Goal: Task Accomplishment & Management: Manage account settings

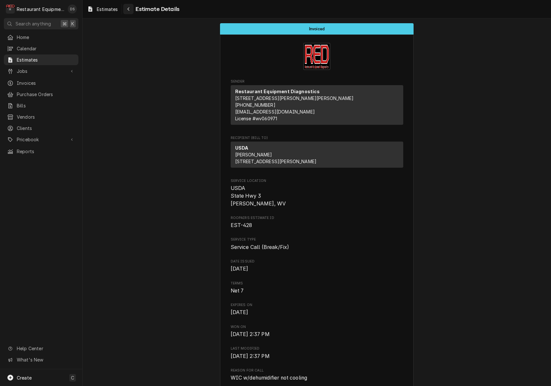
click at [127, 9] on div "Navigate back" at bounding box center [128, 9] width 6 height 6
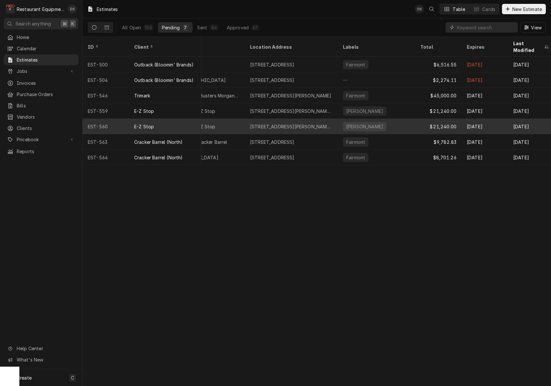
scroll to position [0, 179]
click at [294, 123] on div "[STREET_ADDRESS][PERSON_NAME][PERSON_NAME]" at bounding box center [290, 126] width 83 height 7
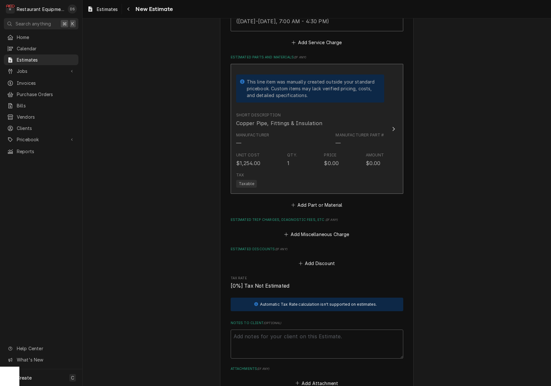
scroll to position [788, 0]
click at [317, 130] on div "Manufacturer — Manufacturer Part # —" at bounding box center [310, 139] width 148 height 20
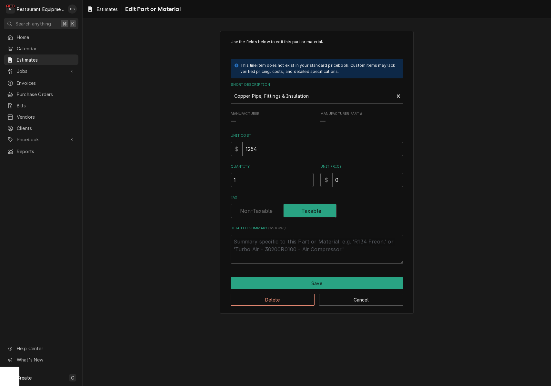
click at [273, 152] on input "1254" at bounding box center [323, 149] width 161 height 14
type textarea "x"
type input "8"
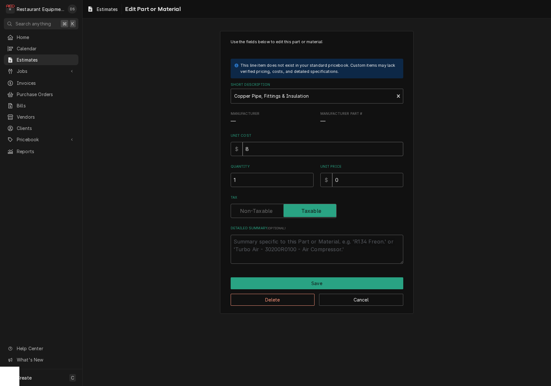
type textarea "x"
type input "82"
type textarea "x"
type input "824"
type textarea "x"
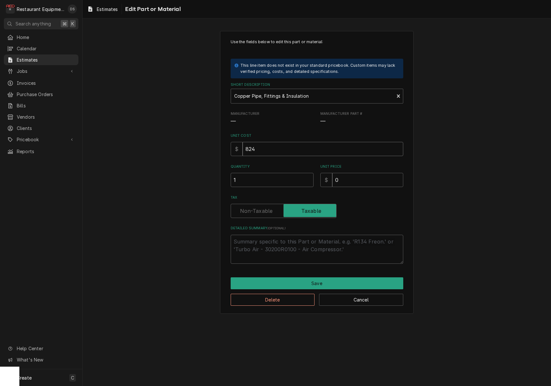
type input "8249"
type textarea "x"
type input "8249.7"
type textarea "x"
type input "8249.73"
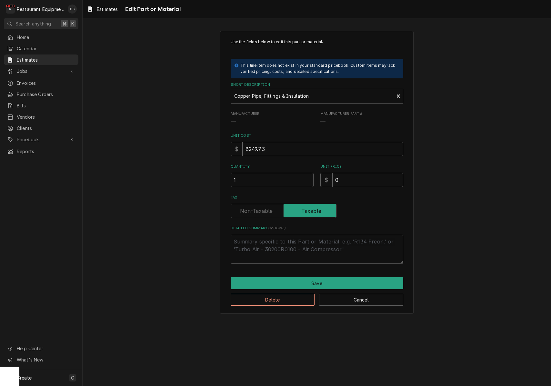
type textarea "x"
type input "1"
type textarea "x"
type input "12"
type textarea "x"
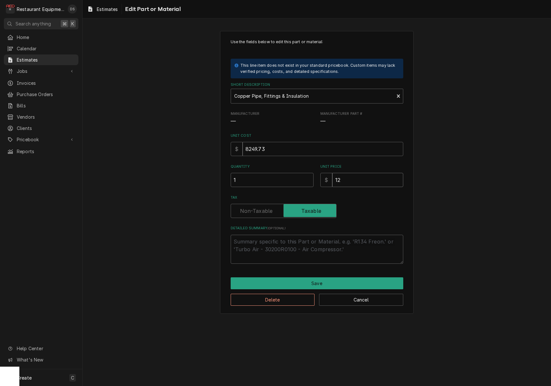
type input "126"
type textarea "x"
type input "1261"
type textarea "x"
type input "12614"
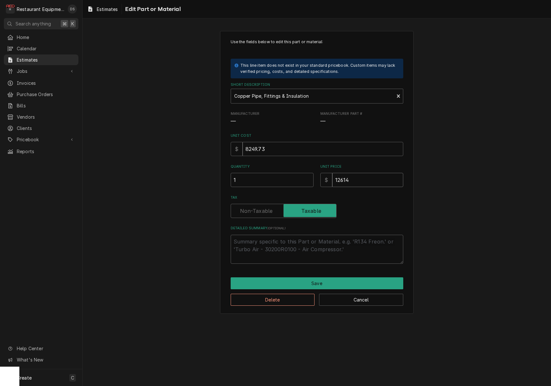
type textarea "x"
type input "12614.2"
type textarea "x"
type input "12614.27"
type textarea "x"
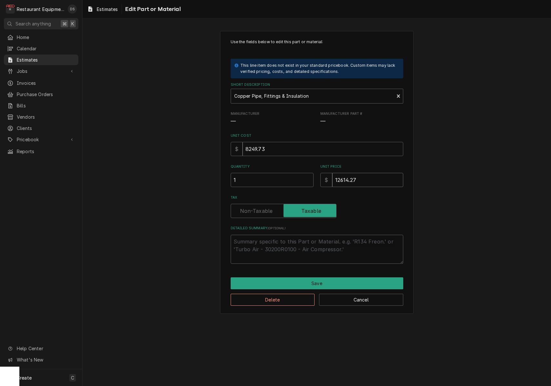
type input "12614.27"
click at [260, 209] on label "Tax" at bounding box center [284, 211] width 106 height 14
click at [260, 209] on input "Tax" at bounding box center [284, 211] width 100 height 14
checkbox input "false"
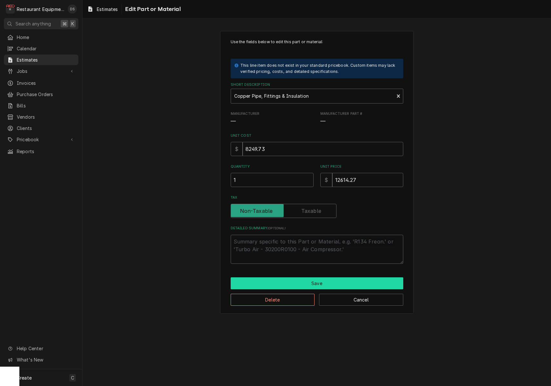
click at [312, 280] on button "Save" at bounding box center [317, 283] width 173 height 12
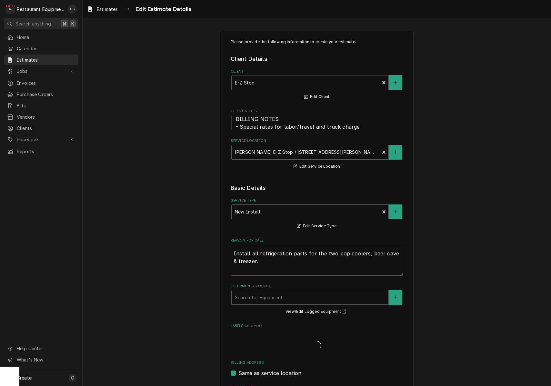
scroll to position [788, 0]
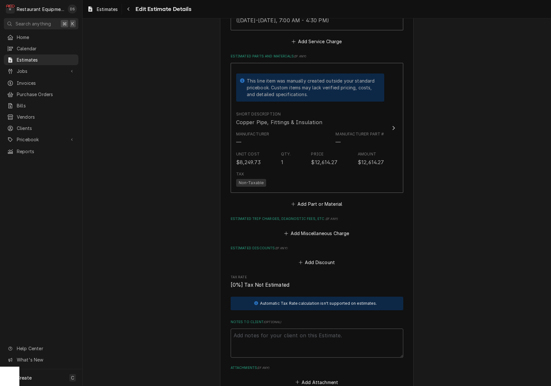
type textarea "x"
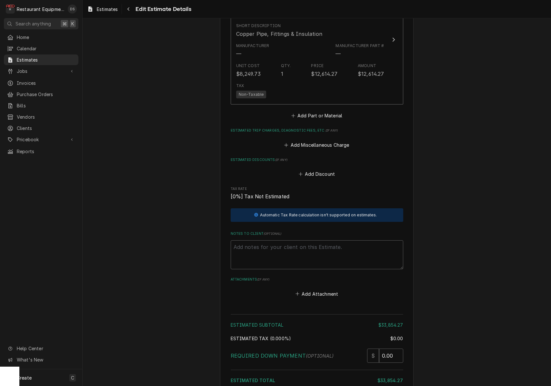
scroll to position [829, 0]
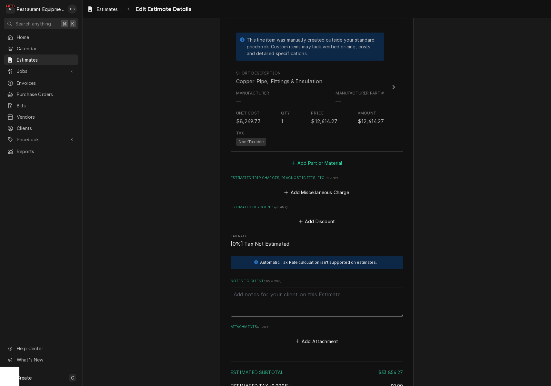
click at [316, 159] on button "Add Part or Material" at bounding box center [316, 163] width 53 height 9
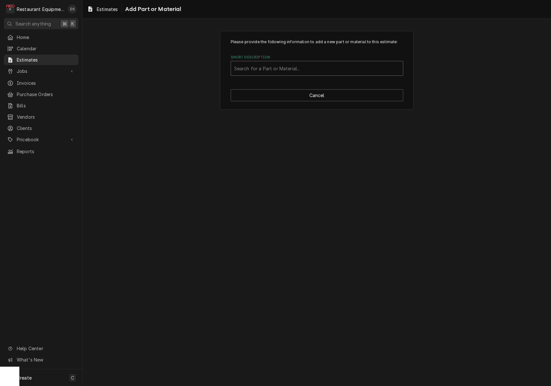
click at [305, 71] on div "Short Description" at bounding box center [317, 69] width 166 height 12
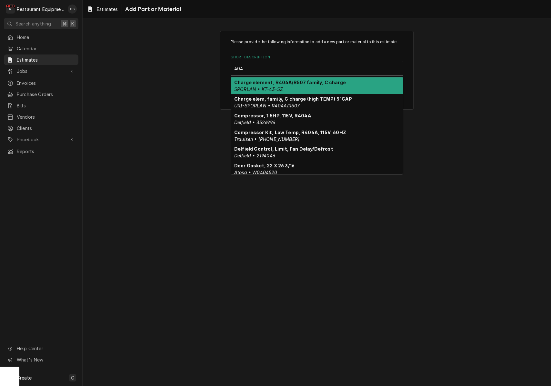
type input "404A"
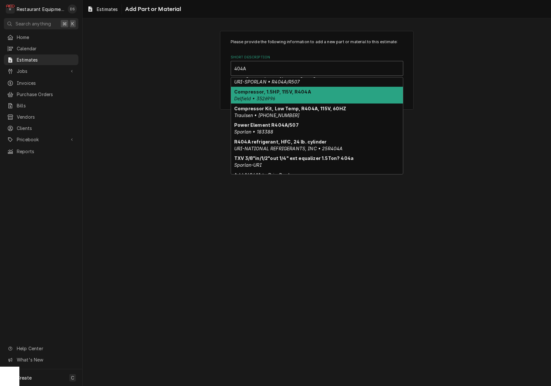
scroll to position [30, 0]
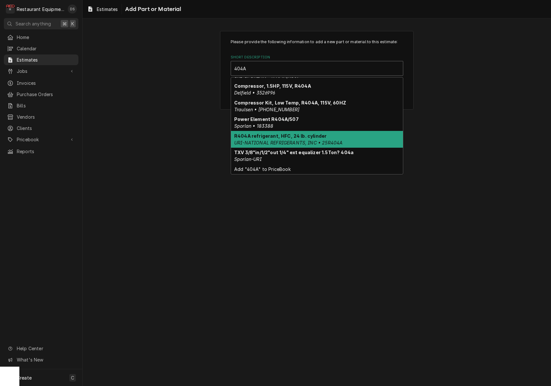
click at [293, 138] on div "R404A refrigerant, HFC, 24 lb. cylinder URI-NATIONAL REFRIGERANTS, INC • 25R404A" at bounding box center [317, 139] width 172 height 17
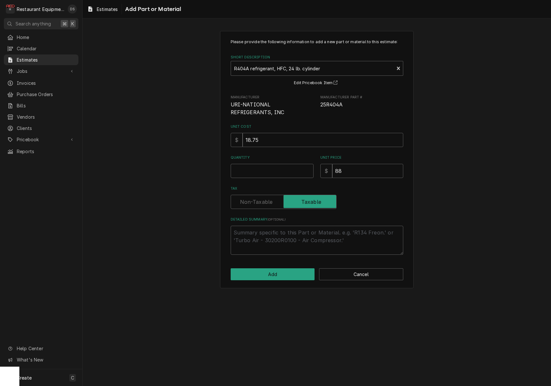
type textarea "x"
click at [261, 198] on label "Tax" at bounding box center [284, 202] width 106 height 14
click at [261, 198] on input "Tax" at bounding box center [284, 202] width 100 height 14
checkbox input "false"
drag, startPoint x: 271, startPoint y: 139, endPoint x: 222, endPoint y: 133, distance: 49.7
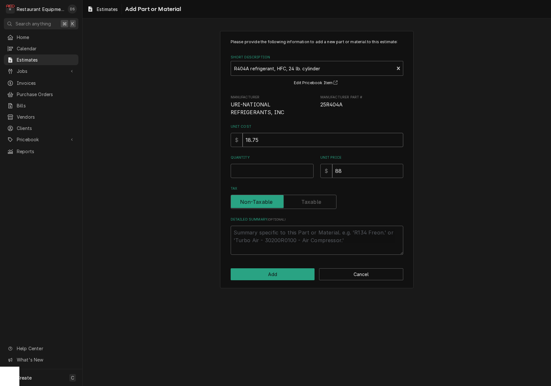
click at [222, 133] on div "Please provide the following information to add a new part or material to this …" at bounding box center [317, 160] width 194 height 258
type textarea "x"
type input "1"
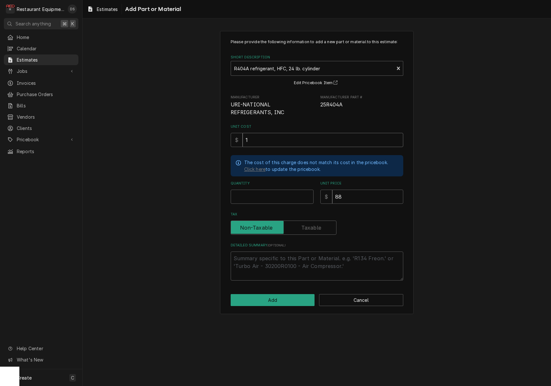
type textarea "x"
type input "19"
type textarea "x"
type input "192"
type textarea "x"
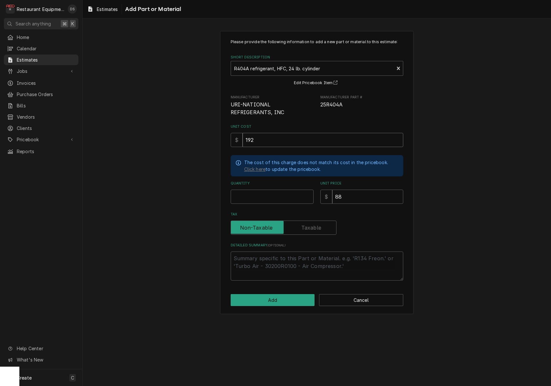
type input "1920"
type textarea "x"
type input "1920"
type textarea "x"
type input "1"
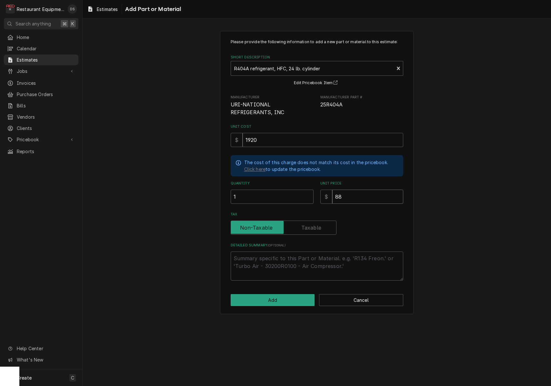
type textarea "x"
type input "2"
type textarea "x"
type input "29"
type textarea "x"
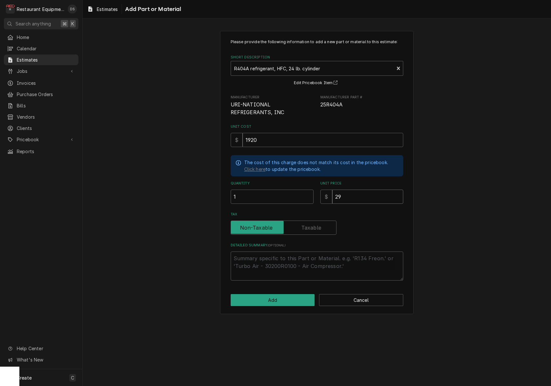
type input "29.3"
type textarea "x"
type input "29.35"
type textarea "x"
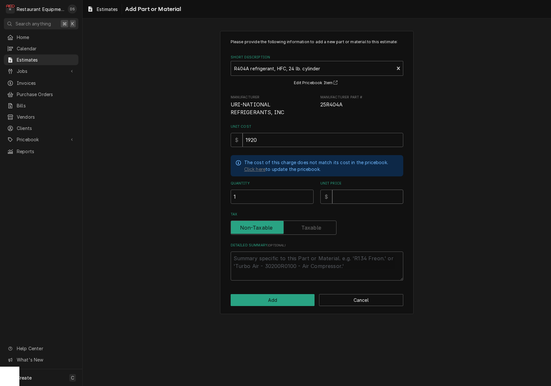
type input "29.35"
type textarea "x"
type input "29.3"
type textarea "x"
type input "29"
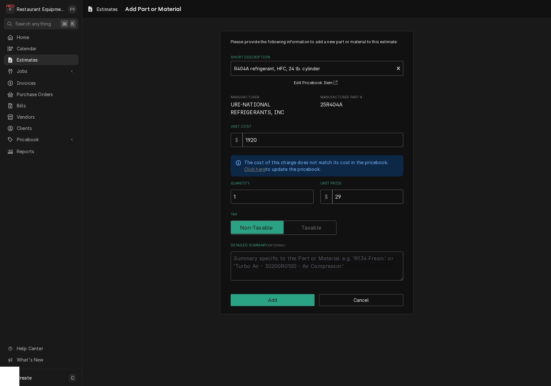
type textarea "x"
type input "293"
type textarea "x"
type input "2935"
type textarea "x"
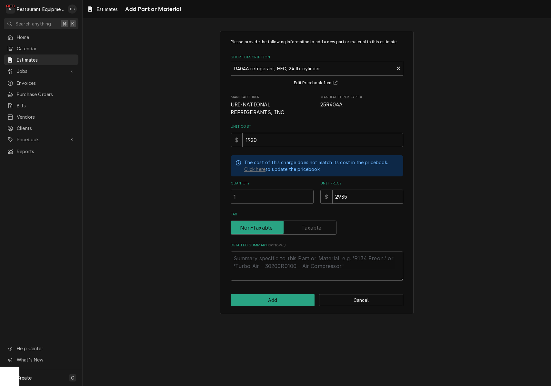
type input "2935.7"
type textarea "x"
type input "2935.78"
click at [284, 294] on button "Add" at bounding box center [273, 300] width 84 height 12
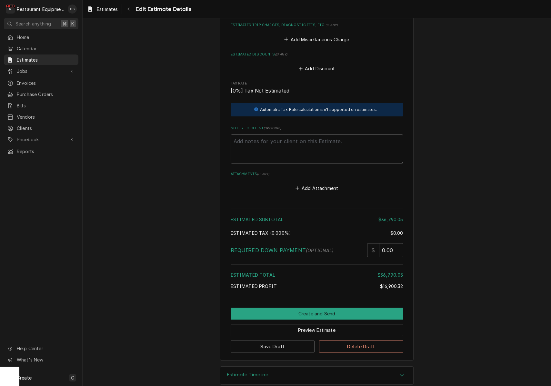
scroll to position [1073, 0]
click at [275, 341] on button "Save Draft" at bounding box center [273, 347] width 84 height 12
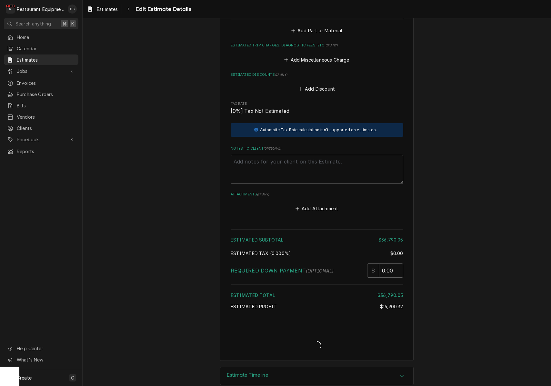
type textarea "x"
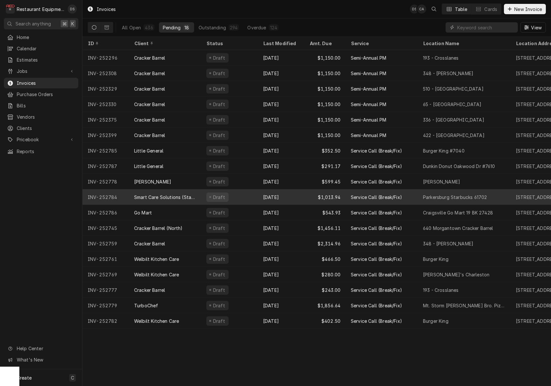
click at [278, 195] on div "[DATE]" at bounding box center [281, 196] width 46 height 15
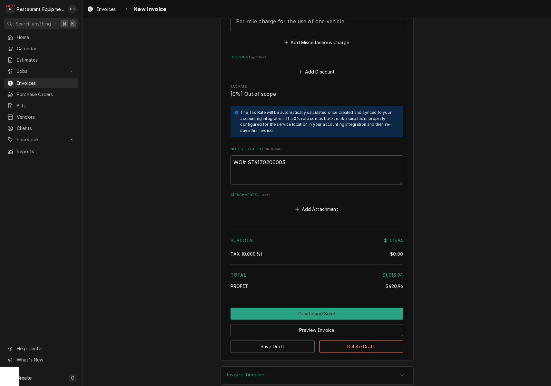
scroll to position [1344, 0]
drag, startPoint x: 284, startPoint y: 153, endPoint x: 248, endPoint y: 153, distance: 36.1
click at [248, 156] on textarea "WO# ST6170200003" at bounding box center [317, 170] width 173 height 29
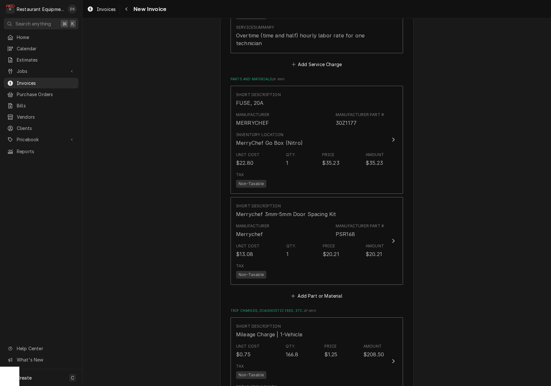
scroll to position [984, 0]
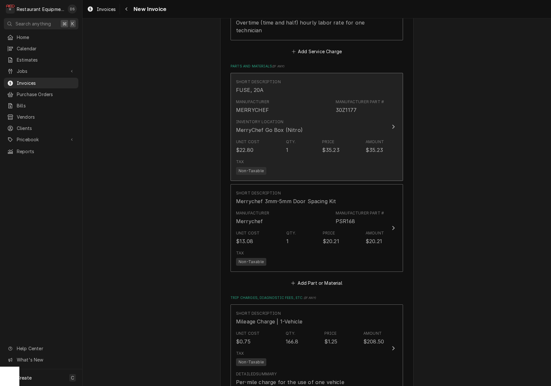
click at [346, 120] on div "Inventory Location MerryChef Go Box (Nitro)" at bounding box center [310, 126] width 148 height 20
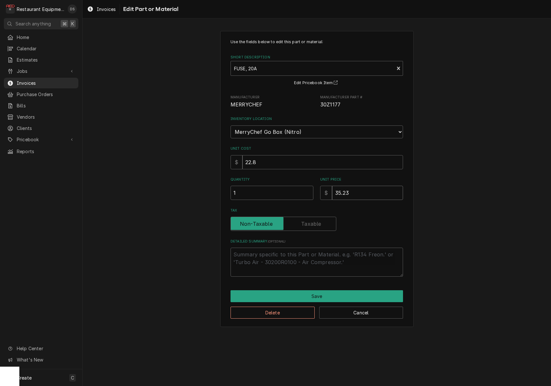
drag, startPoint x: 372, startPoint y: 186, endPoint x: 317, endPoint y: 180, distance: 55.2
click at [317, 180] on div "Quantity 1 Unit Price $ 35.23" at bounding box center [317, 188] width 173 height 23
type textarea "x"
type input "4"
type textarea "x"
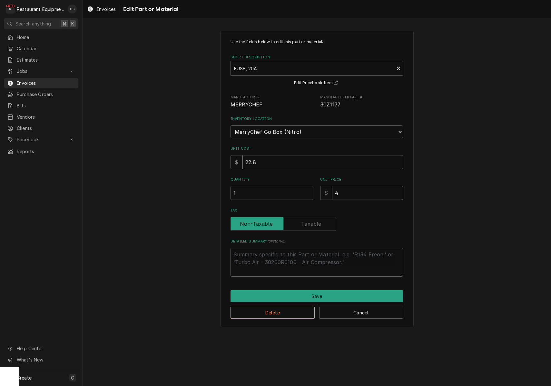
type input "41"
type textarea "x"
type input "41.4"
type textarea "x"
type input "41.45"
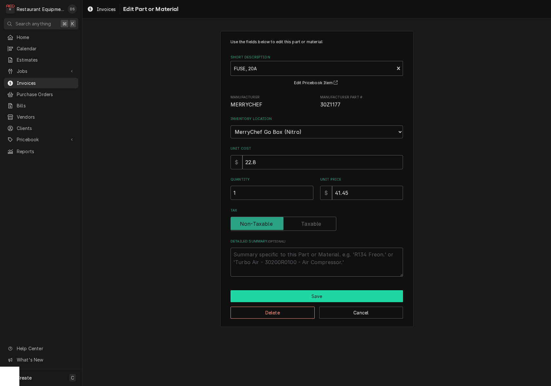
click at [337, 290] on button "Save" at bounding box center [317, 296] width 173 height 12
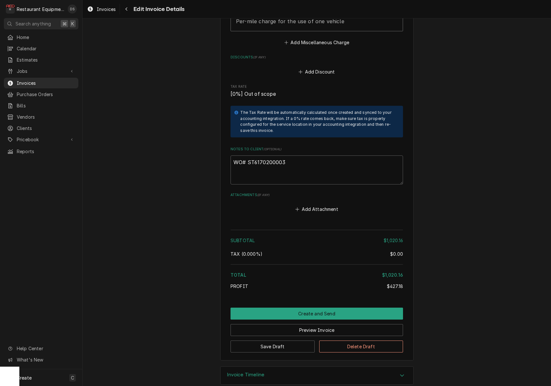
scroll to position [1344, 0]
click at [299, 341] on button "Save Draft" at bounding box center [273, 347] width 84 height 12
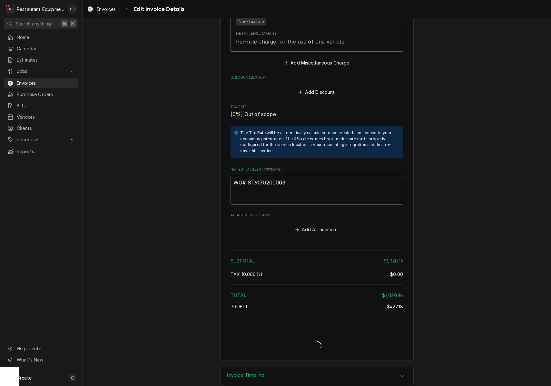
type textarea "x"
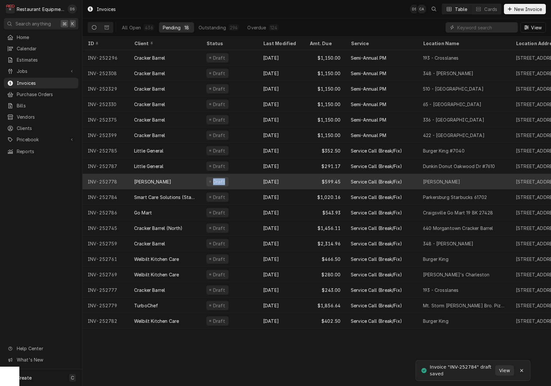
click at [251, 177] on div "Draft" at bounding box center [229, 181] width 57 height 15
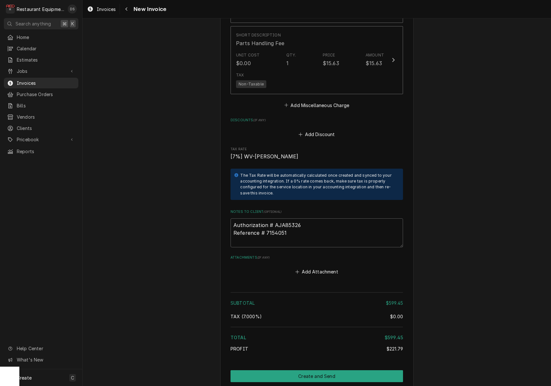
scroll to position [1540, 0]
drag, startPoint x: 306, startPoint y: 214, endPoint x: 314, endPoint y: 213, distance: 7.5
click at [306, 218] on textarea "Authorization # AJA85326 Reference # 7154051" at bounding box center [317, 232] width 173 height 29
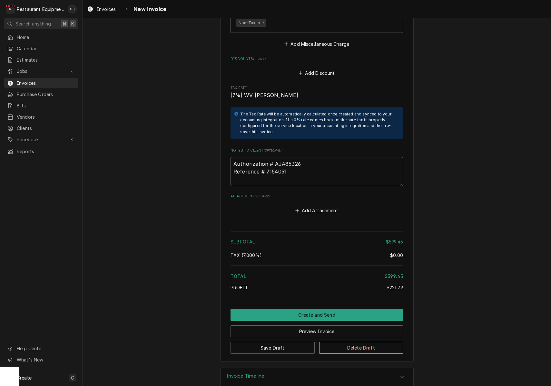
scroll to position [0, 0]
click at [322, 326] on button "Preview Invoice" at bounding box center [317, 332] width 173 height 12
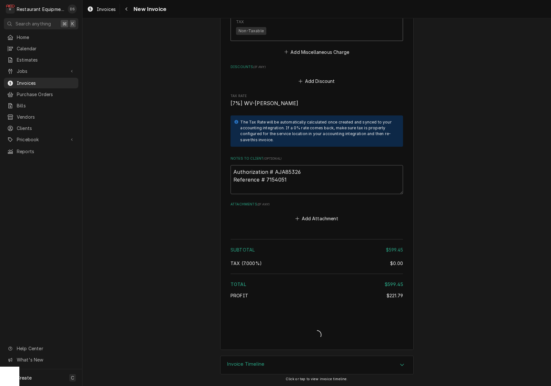
type textarea "x"
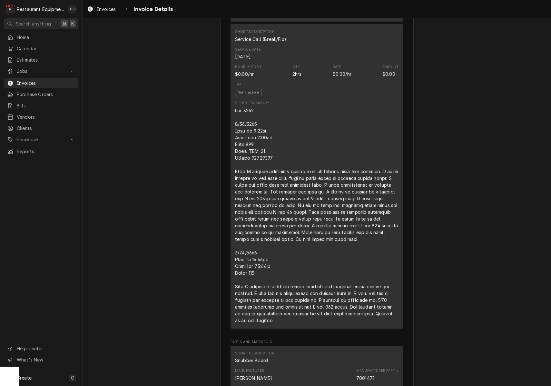
scroll to position [619, 0]
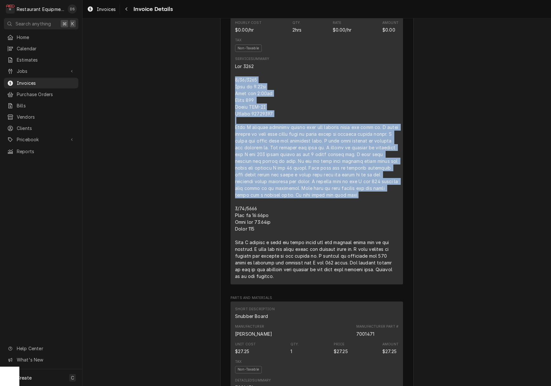
drag, startPoint x: 235, startPoint y: 90, endPoint x: 385, endPoint y: 204, distance: 187.9
click at [398, 207] on div "Short Description Service Call (Break/Fix) Service Date Sep 11, 2025 Hourly Cos…" at bounding box center [317, 132] width 173 height 305
copy div "9/11/2025 Time in 1:30pm Time out 2:30pm Truck 109 Model HCT-5H Serial 24092270…"
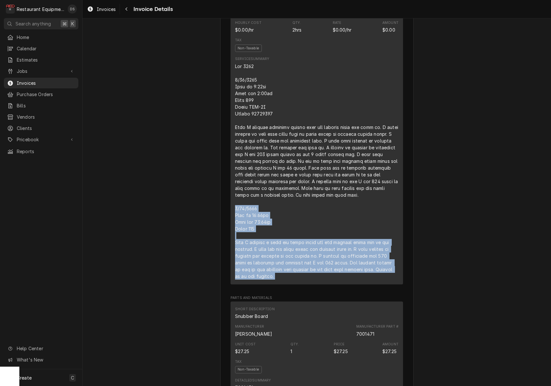
drag, startPoint x: 235, startPoint y: 219, endPoint x: 339, endPoint y: 304, distance: 134.5
click at [339, 304] on div "Sender Restaurant Equipment Diagnostics 213 Glen Orchard Way Daniels, WV 25832 …" at bounding box center [317, 174] width 173 height 1428
copy div "9/12/2025 Time in 11:30am Time out 12:30pm Truck 109 When I arrived i took the …"
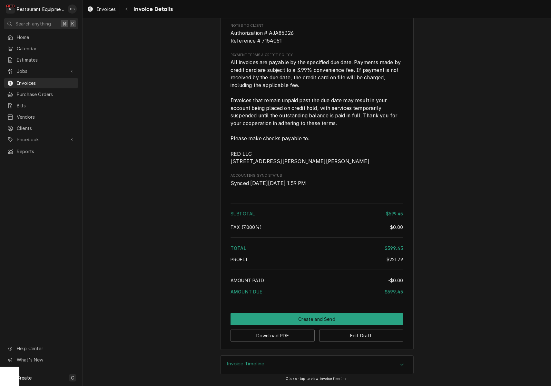
scroll to position [0, 0]
click at [357, 334] on button "Edit Draft" at bounding box center [361, 336] width 84 height 12
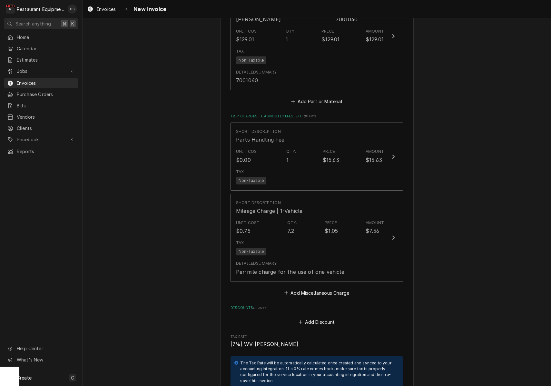
scroll to position [1353, 0]
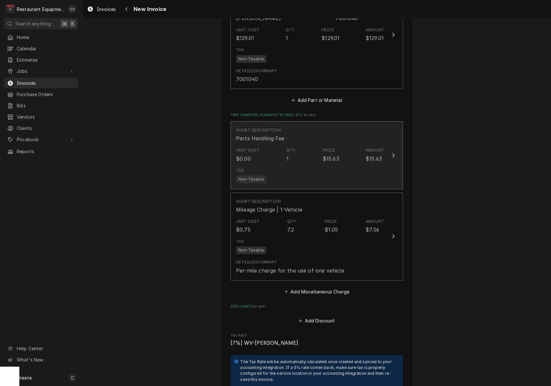
click at [368, 165] on div "Tax Non-Taxable" at bounding box center [310, 175] width 148 height 21
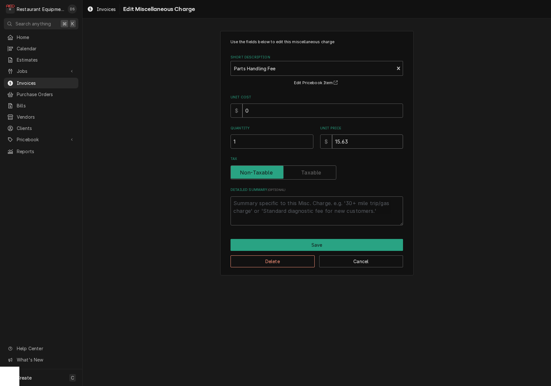
drag, startPoint x: 316, startPoint y: 135, endPoint x: 294, endPoint y: 132, distance: 22.4
click at [303, 133] on div "Quantity 1 Unit Price $ 15.63" at bounding box center [317, 137] width 173 height 23
type textarea "x"
type input "2"
type textarea "x"
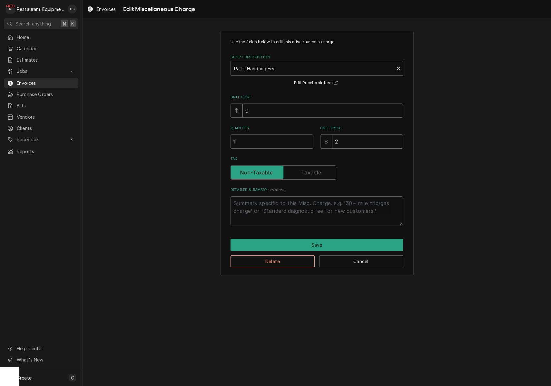
type input "23"
type textarea "x"
type input "23.4"
type textarea "x"
type input "23.44"
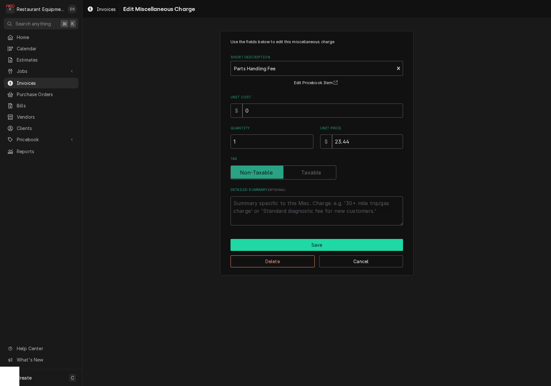
click at [315, 241] on button "Save" at bounding box center [317, 245] width 173 height 12
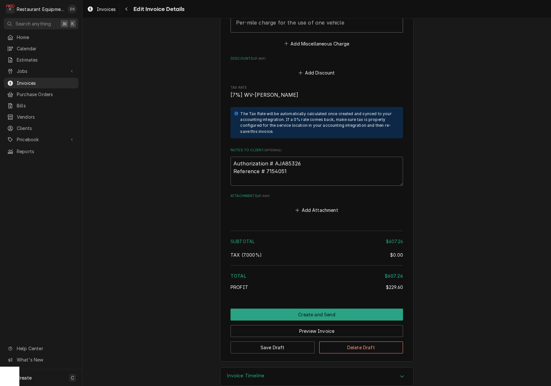
scroll to position [1601, 0]
click at [313, 326] on button "Preview Invoice" at bounding box center [317, 332] width 173 height 12
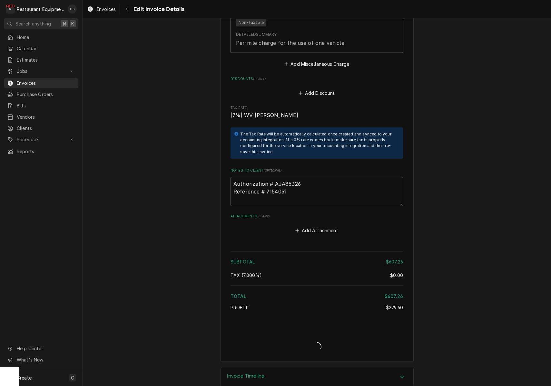
type textarea "x"
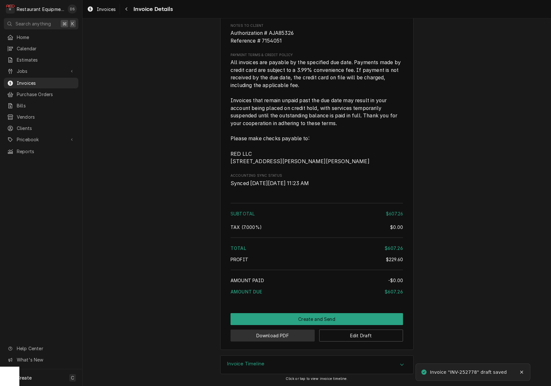
scroll to position [1329, 0]
click at [296, 331] on button "Download PDF" at bounding box center [273, 336] width 84 height 12
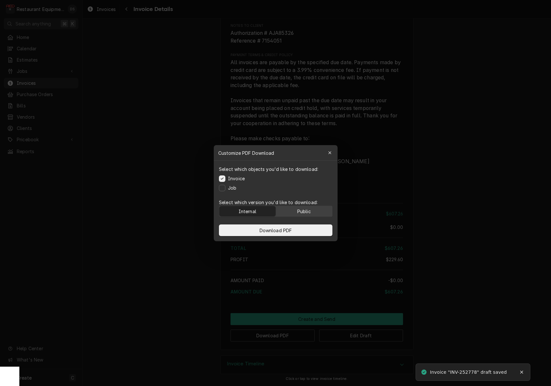
drag, startPoint x: 313, startPoint y: 206, endPoint x: 313, endPoint y: 212, distance: 5.5
click at [313, 206] on button "Public" at bounding box center [304, 211] width 56 height 10
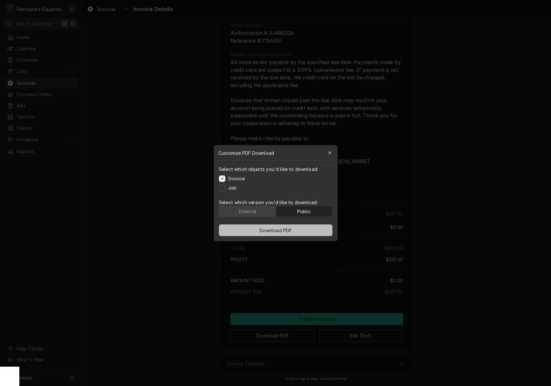
click at [308, 225] on button "Download PDF" at bounding box center [276, 231] width 114 height 12
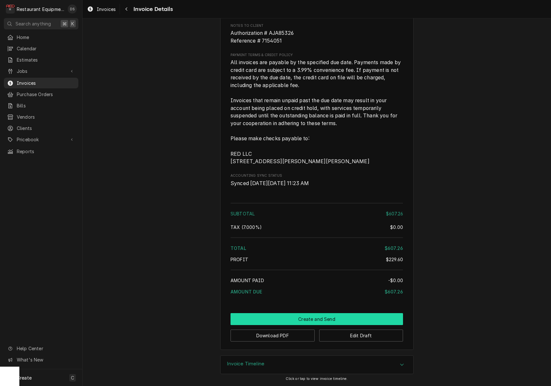
click at [323, 316] on button "Create and Send" at bounding box center [317, 319] width 173 height 12
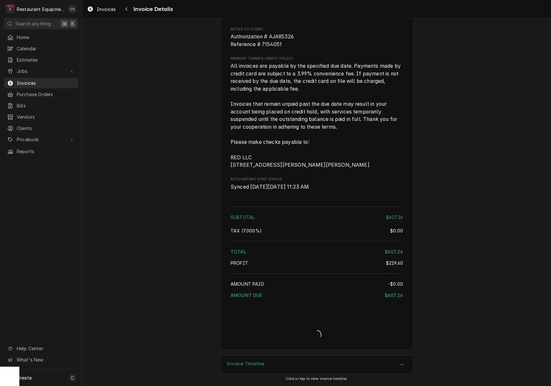
scroll to position [1326, 0]
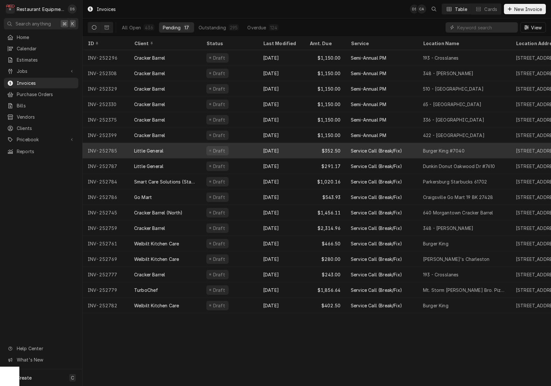
click at [268, 146] on div "[DATE]" at bounding box center [281, 150] width 46 height 15
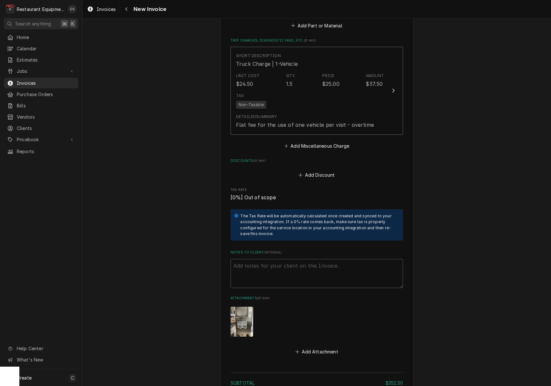
scroll to position [910, 0]
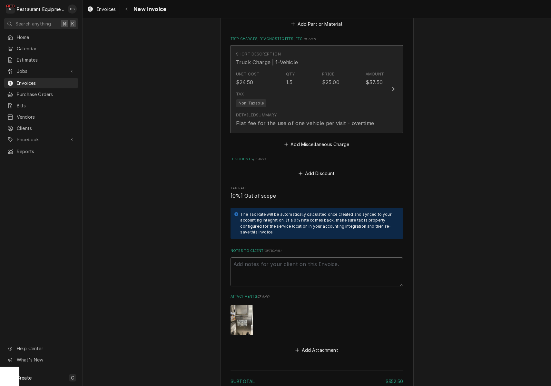
click at [336, 110] on div "Detailed Summary Flat fee for the use of one vehicle per visit - overtime" at bounding box center [310, 120] width 148 height 20
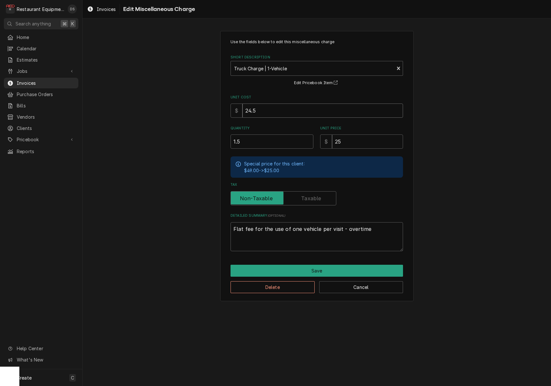
drag, startPoint x: 274, startPoint y: 107, endPoint x: 223, endPoint y: 103, distance: 50.8
click at [223, 103] on div "Use the fields below to edit this miscellaneous charge Short Description Truck …" at bounding box center [317, 166] width 194 height 271
type textarea "x"
type input "1"
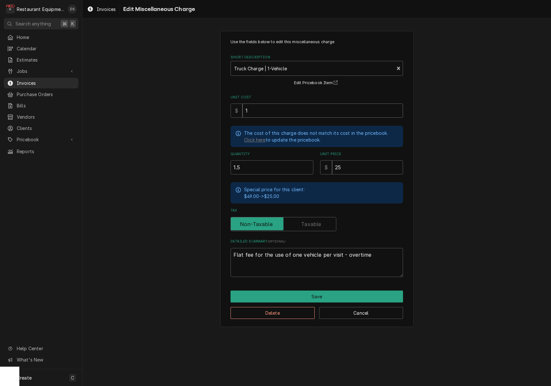
type textarea "x"
type input "12"
type textarea "x"
type input "12.5"
type textarea "x"
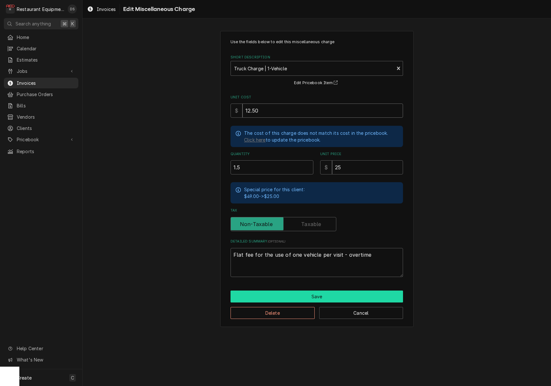
type input "12.50"
click at [326, 291] on button "Save" at bounding box center [317, 297] width 173 height 12
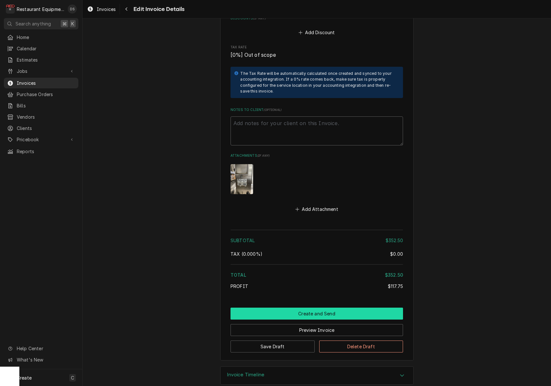
click at [312, 308] on button "Create and Send" at bounding box center [317, 314] width 173 height 12
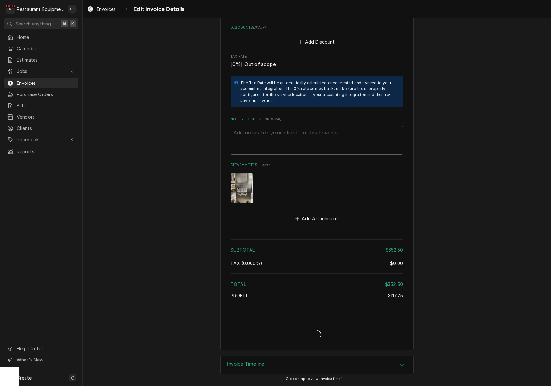
scroll to position [1031, 0]
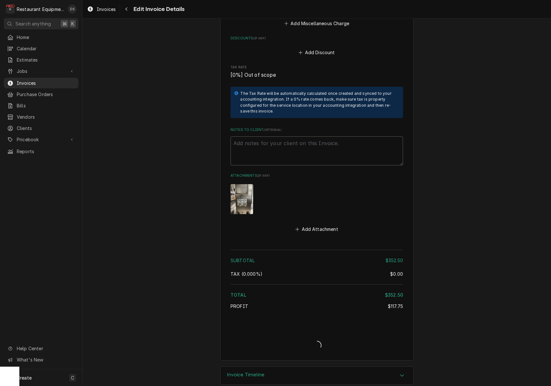
type textarea "x"
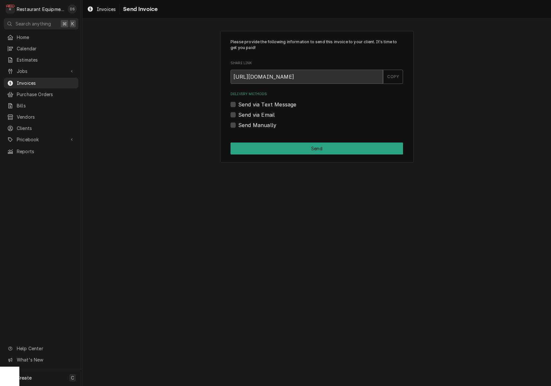
click at [238, 113] on label "Send via Email" at bounding box center [256, 115] width 36 height 8
click at [238, 113] on input "Send via Email" at bounding box center [324, 118] width 173 height 14
checkbox input "true"
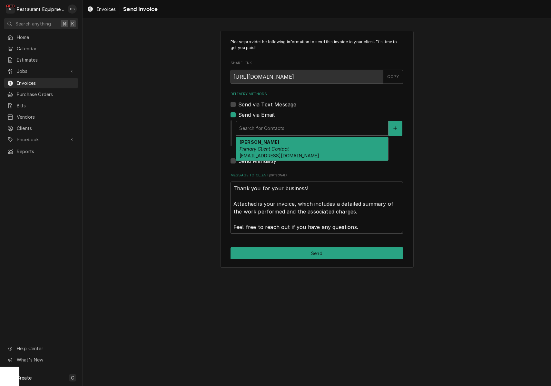
click at [264, 125] on div "Search for Contacts..." at bounding box center [312, 128] width 146 height 7
click at [273, 146] on em "Primary Client Contact" at bounding box center [265, 148] width 50 height 5
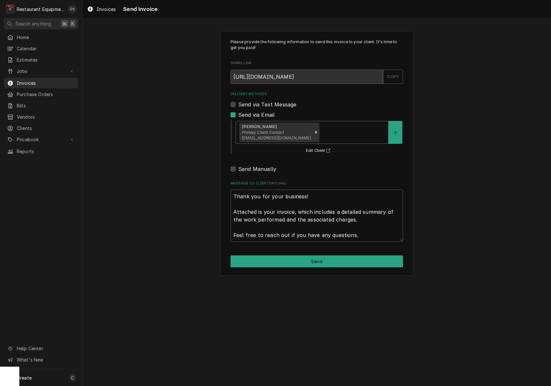
click at [341, 262] on button "Send" at bounding box center [317, 262] width 173 height 12
type textarea "x"
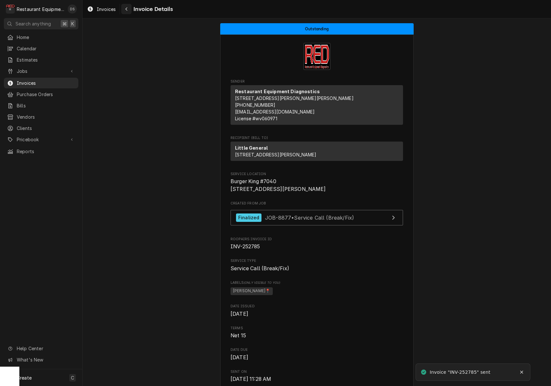
click at [126, 9] on icon "Navigate back" at bounding box center [126, 9] width 2 height 4
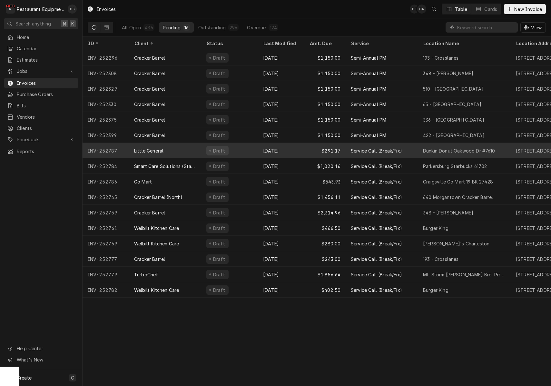
click at [293, 147] on div "[DATE]" at bounding box center [281, 150] width 46 height 15
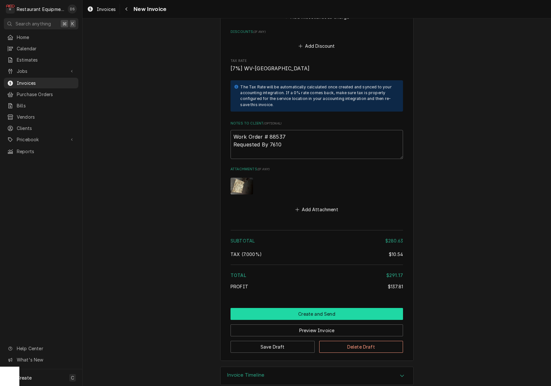
click at [314, 308] on button "Create and Send" at bounding box center [317, 314] width 173 height 12
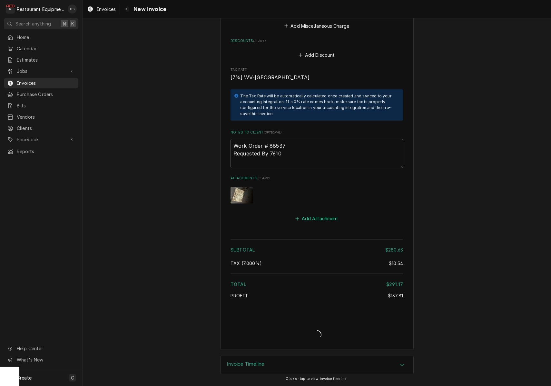
type textarea "x"
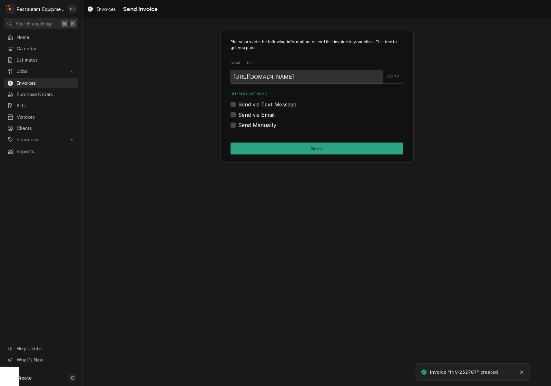
click at [238, 111] on label "Send via Email" at bounding box center [256, 115] width 36 height 8
click at [238, 111] on input "Send via Email" at bounding box center [324, 118] width 173 height 14
checkbox input "true"
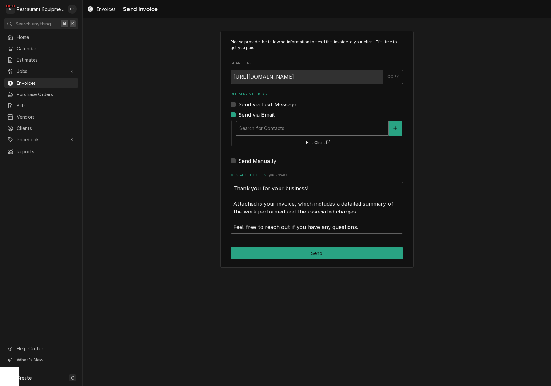
click at [278, 126] on div "Search for Contacts..." at bounding box center [312, 128] width 146 height 7
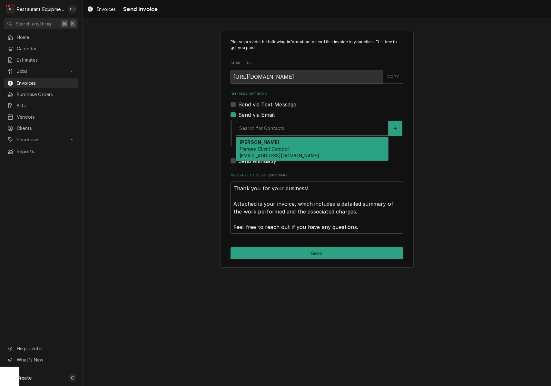
drag, startPoint x: 277, startPoint y: 141, endPoint x: 287, endPoint y: 159, distance: 21.4
click at [277, 141] on strong "ROBIN HATCHER" at bounding box center [260, 141] width 40 height 5
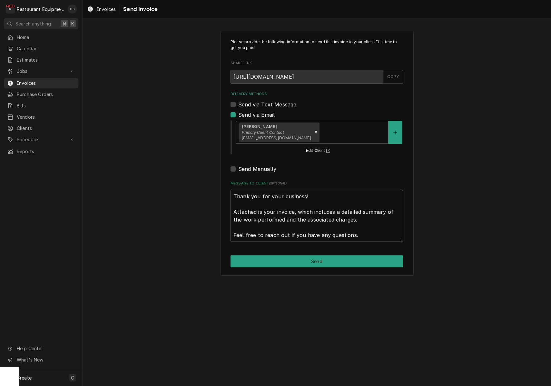
click at [316, 261] on button "Send" at bounding box center [317, 262] width 173 height 12
type textarea "x"
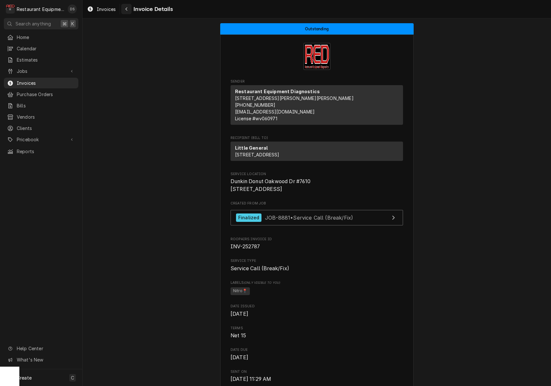
click at [128, 11] on div "Navigate back" at bounding box center [126, 9] width 6 height 6
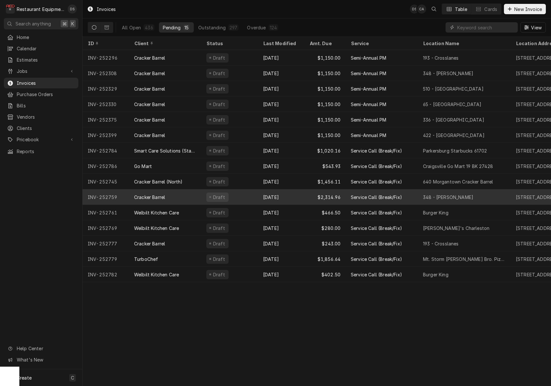
click at [293, 199] on div "[DATE]" at bounding box center [281, 196] width 46 height 15
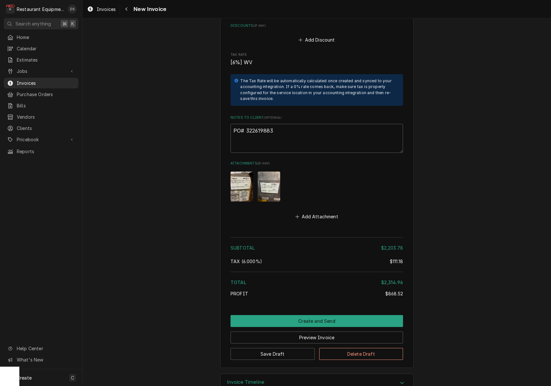
scroll to position [1553, 0]
drag, startPoint x: 281, startPoint y: 113, endPoint x: 254, endPoint y: 113, distance: 27.7
click at [246, 124] on textarea "PO# 322619883" at bounding box center [317, 138] width 173 height 29
click at [292, 348] on button "Save Draft" at bounding box center [273, 354] width 84 height 12
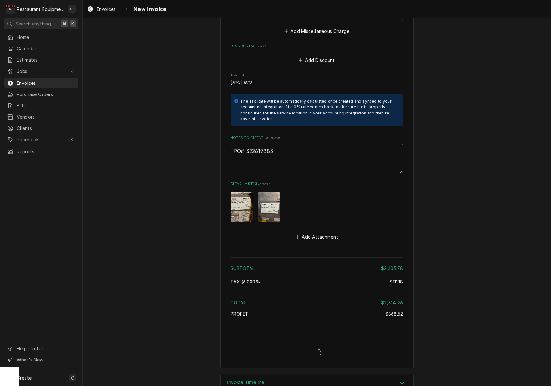
type textarea "x"
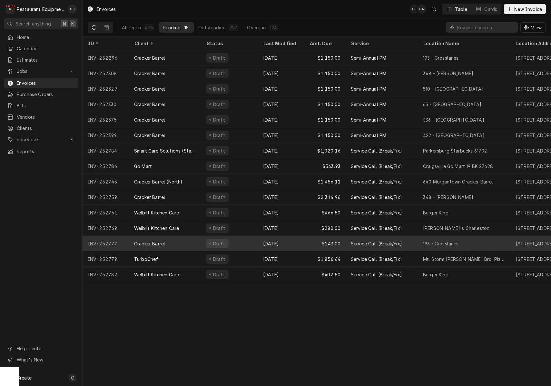
click at [241, 243] on div "Draft" at bounding box center [229, 243] width 57 height 15
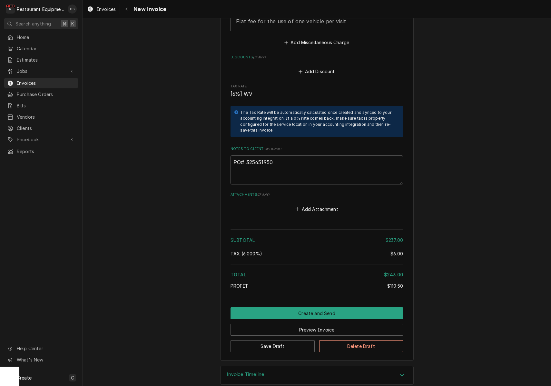
scroll to position [958, 0]
drag, startPoint x: 275, startPoint y: 153, endPoint x: 247, endPoint y: 153, distance: 28.4
click at [247, 156] on textarea "PO# 325451950" at bounding box center [317, 170] width 173 height 29
click at [130, 11] on div "Navigate back" at bounding box center [126, 9] width 6 height 6
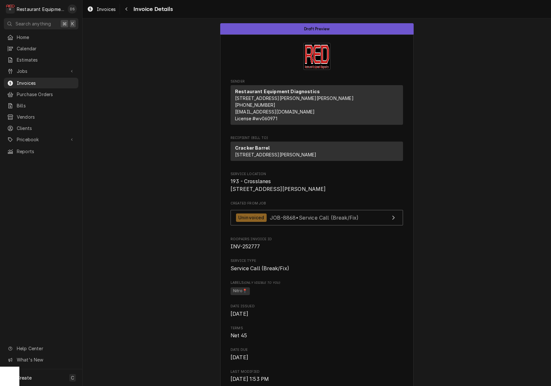
scroll to position [2, 0]
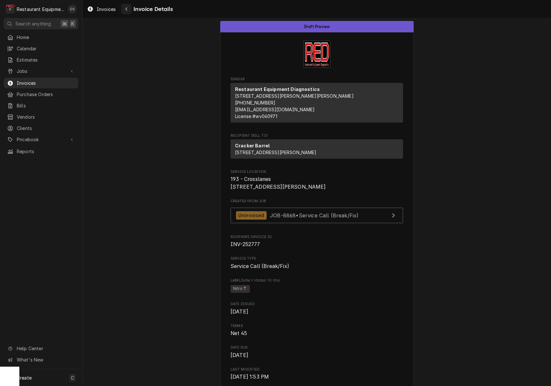
click at [128, 11] on div "Navigate back" at bounding box center [126, 9] width 6 height 6
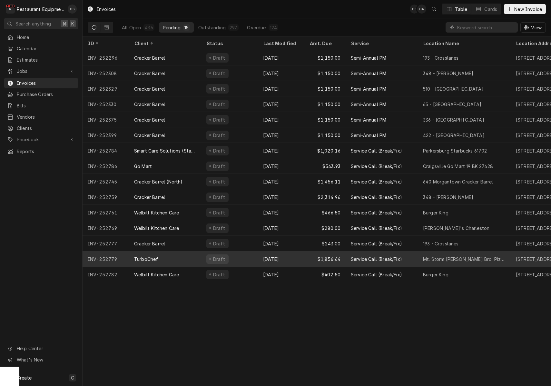
click at [306, 255] on div "$1,856.64" at bounding box center [325, 258] width 41 height 15
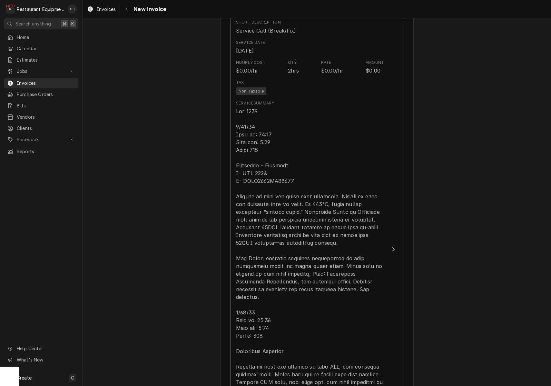
scroll to position [443, 0]
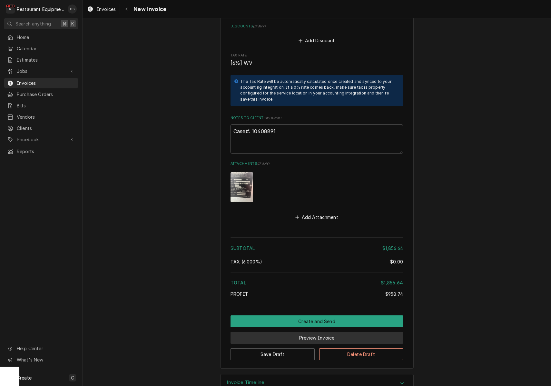
click at [320, 332] on button "Preview Invoice" at bounding box center [317, 338] width 173 height 12
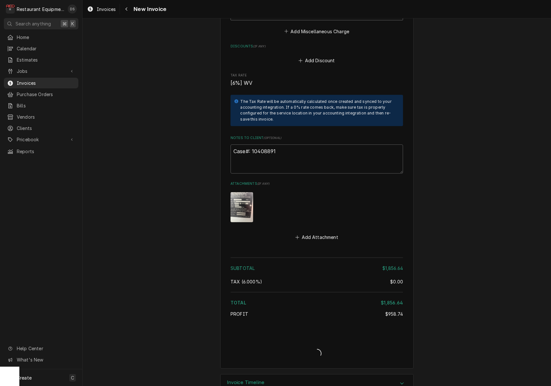
type textarea "x"
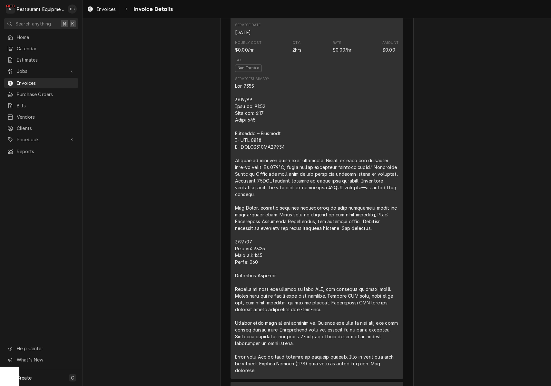
scroll to position [380, 0]
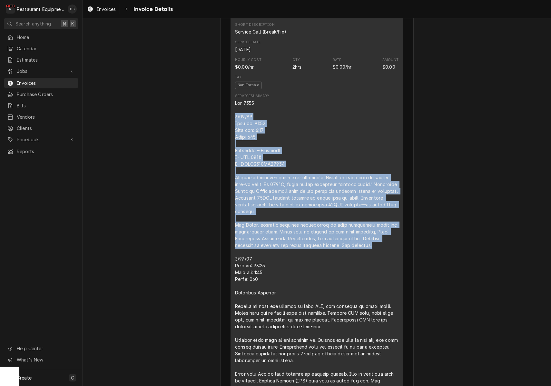
drag, startPoint x: 236, startPoint y: 131, endPoint x: 355, endPoint y: 230, distance: 155.1
click at [382, 259] on div "Line Item" at bounding box center [317, 245] width 164 height 291
copy div "[DATE] Time in: 12:45 Time out: 3:15 Truck 302 Turbochef – Warranty M- HHC 161&…"
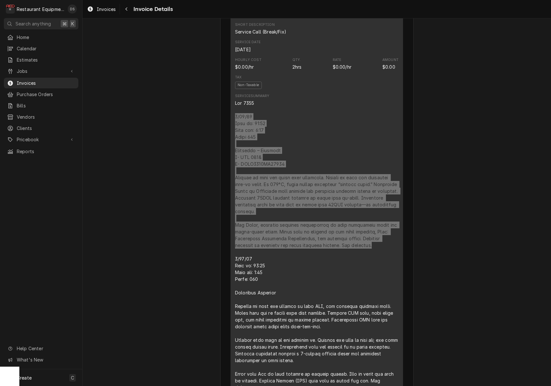
drag, startPoint x: 509, startPoint y: 247, endPoint x: 320, endPoint y: 266, distance: 190.1
click at [330, 262] on div "Line Item" at bounding box center [317, 245] width 164 height 291
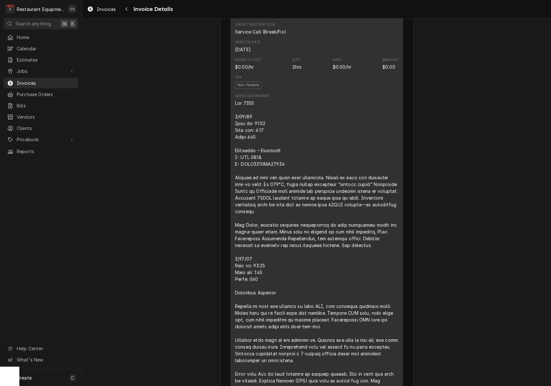
drag, startPoint x: 241, startPoint y: 275, endPoint x: 237, endPoint y: 275, distance: 4.2
click at [240, 275] on div "Line Item" at bounding box center [317, 245] width 164 height 291
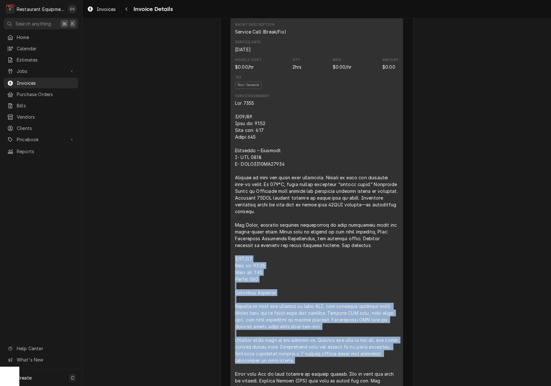
drag, startPoint x: 236, startPoint y: 273, endPoint x: 378, endPoint y: 380, distance: 176.9
click at [378, 380] on div "Short Description Service Call (Break/Fix) Service Date [DATE] Hourly Cost $0.0…" at bounding box center [317, 206] width 173 height 379
copy div "[DATE] Time in: 11:00 Time out: 1:00 Truck: 302 Turbochef Warranty Arrived on s…"
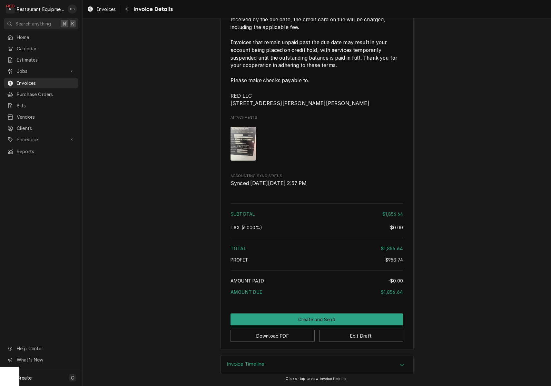
scroll to position [1194, 0]
click at [286, 334] on button "Download PDF" at bounding box center [273, 336] width 84 height 12
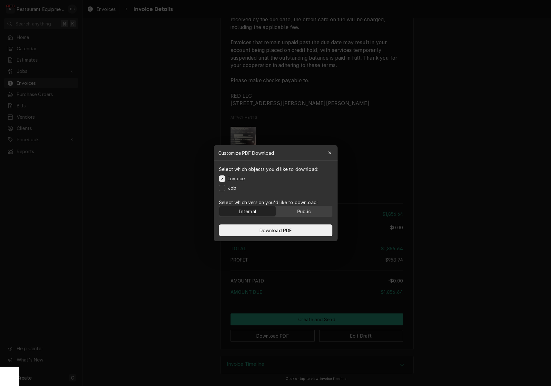
click at [302, 211] on div "Public" at bounding box center [304, 211] width 14 height 7
click at [300, 228] on button "Download PDF" at bounding box center [276, 231] width 114 height 12
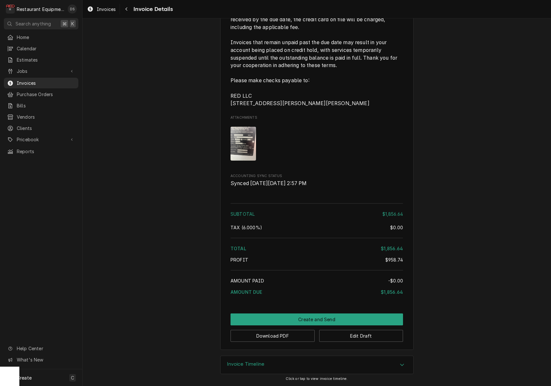
scroll to position [0, 0]
click at [321, 316] on button "Create and Send" at bounding box center [317, 320] width 173 height 12
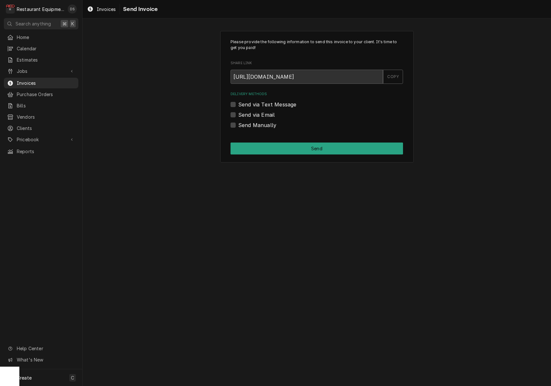
drag, startPoint x: 234, startPoint y: 124, endPoint x: 254, endPoint y: 130, distance: 21.4
click at [238, 124] on label "Send Manually" at bounding box center [257, 125] width 38 height 8
click at [238, 124] on input "Send Manually" at bounding box center [324, 128] width 173 height 14
checkbox input "true"
click at [303, 149] on button "Send" at bounding box center [317, 149] width 173 height 12
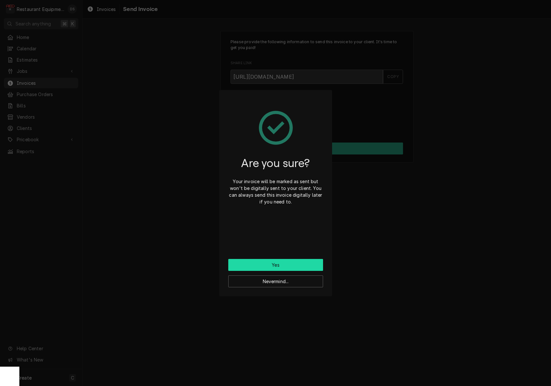
click at [297, 269] on button "Yes" at bounding box center [275, 265] width 95 height 12
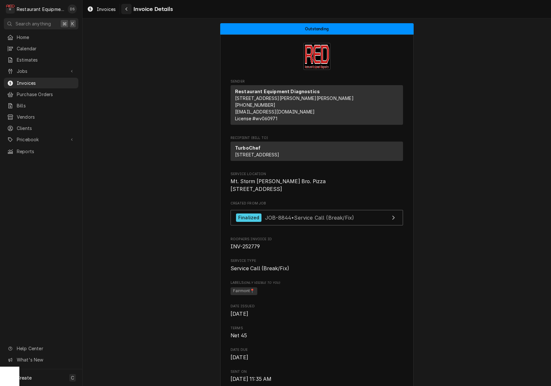
click at [130, 10] on button "Navigate back" at bounding box center [126, 9] width 10 height 10
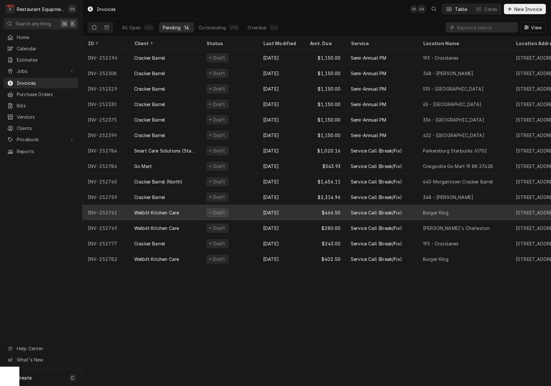
click at [307, 212] on div "$466.50" at bounding box center [325, 212] width 41 height 15
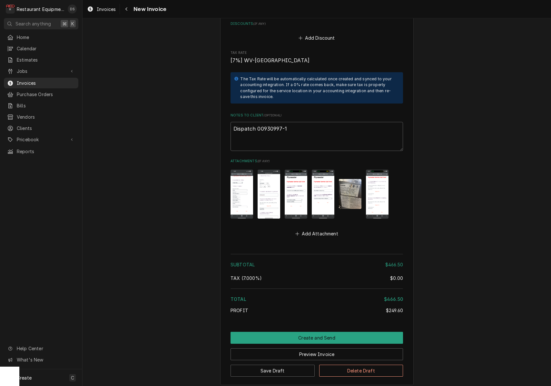
scroll to position [1035, 0]
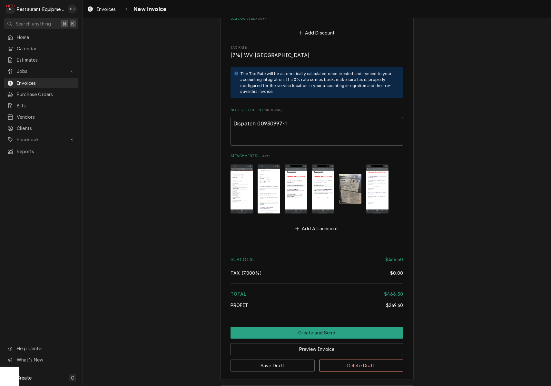
click at [349, 176] on img "Attachments" at bounding box center [350, 189] width 23 height 30
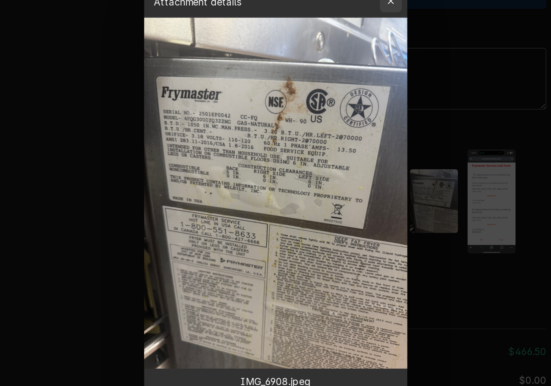
click at [327, 92] on div "button" at bounding box center [330, 95] width 6 height 6
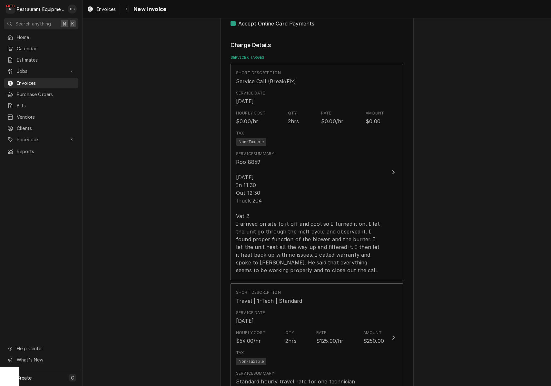
scroll to position [378, 0]
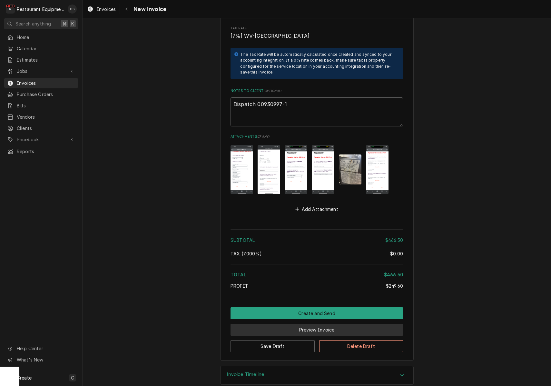
click at [306, 324] on button "Preview Invoice" at bounding box center [317, 330] width 173 height 12
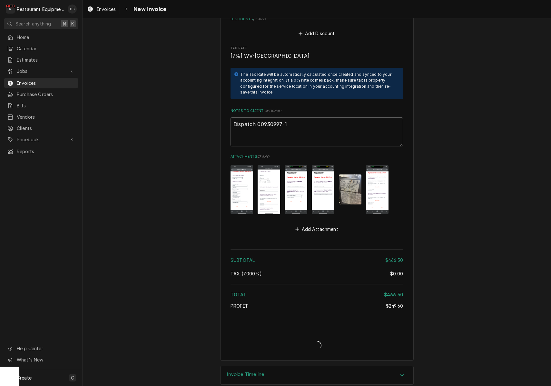
type textarea "x"
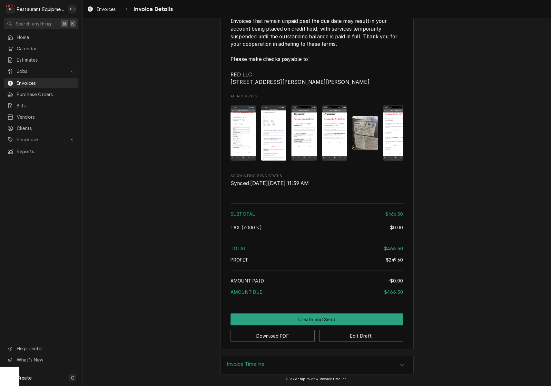
scroll to position [1019, 0]
click at [369, 339] on button "Edit Draft" at bounding box center [361, 336] width 84 height 12
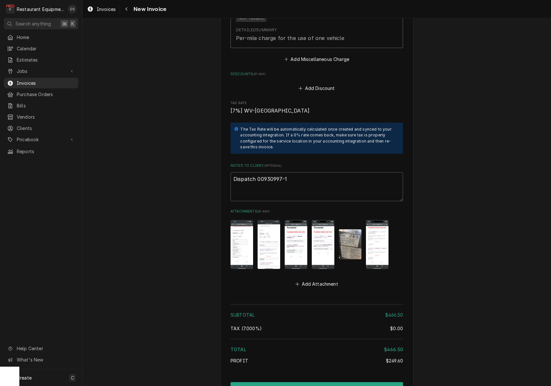
scroll to position [909, 0]
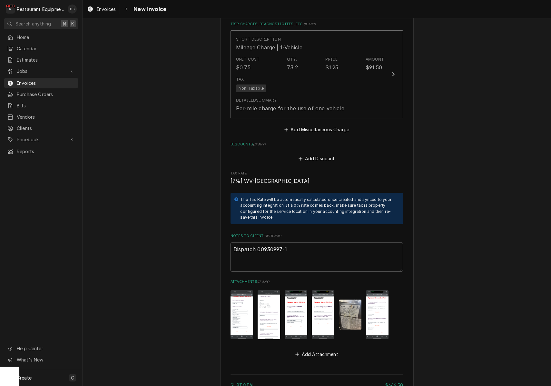
click at [312, 244] on textarea "Dispatch 00930997-1" at bounding box center [317, 257] width 173 height 29
type textarea "x"
type textarea "Dispatch 00930997-1"
type textarea "x"
type textarea "Dispatch 00930997-1"
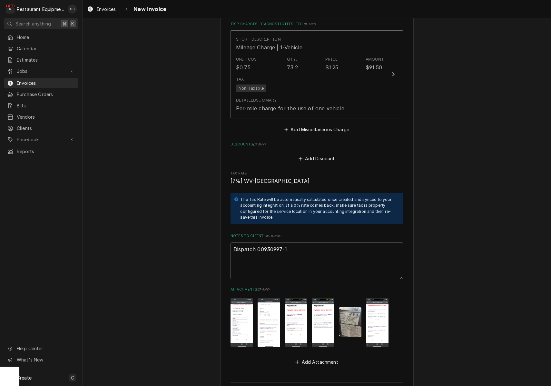
type textarea "x"
type textarea "Dispatch 00930997-1"
paste textarea "Claim KC-1029056"
type textarea "x"
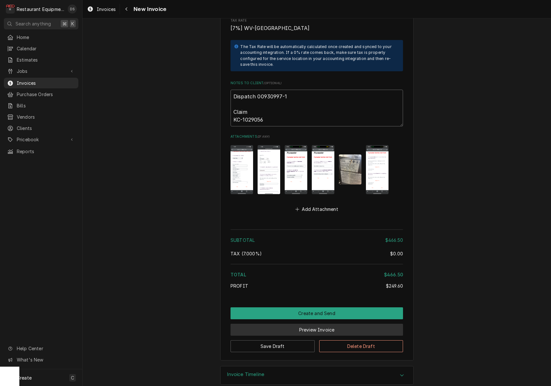
type textarea "Dispatch 00930997-1 Claim KC-1029056"
click at [318, 324] on button "Preview Invoice" at bounding box center [317, 330] width 173 height 12
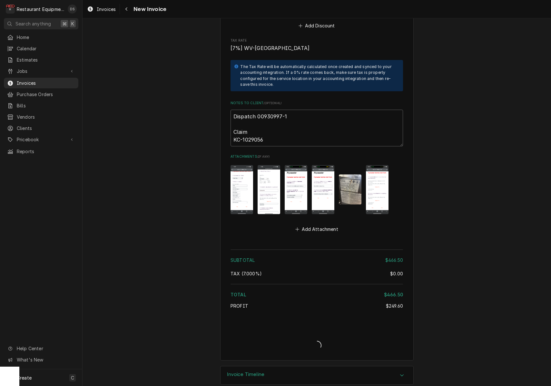
type textarea "x"
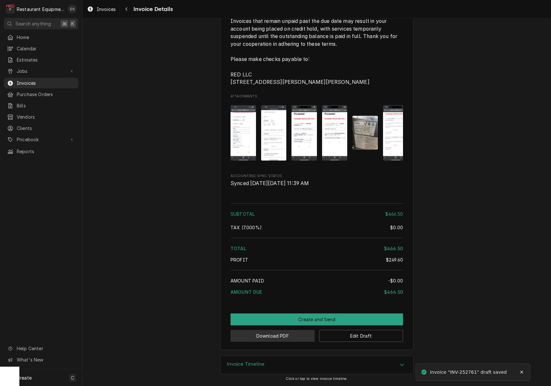
scroll to position [1041, 0]
click at [260, 335] on button "Download PDF" at bounding box center [273, 336] width 84 height 12
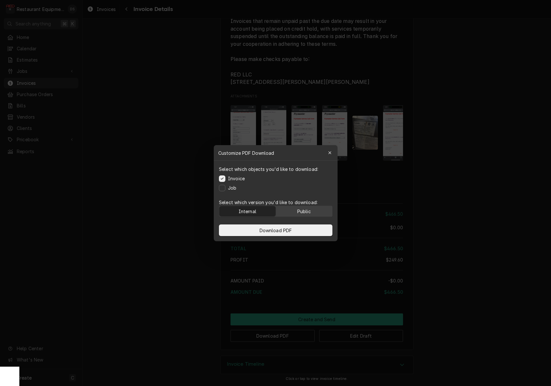
click at [303, 208] on div "Public" at bounding box center [304, 211] width 14 height 7
click at [292, 227] on span "Download PDF" at bounding box center [275, 230] width 35 height 7
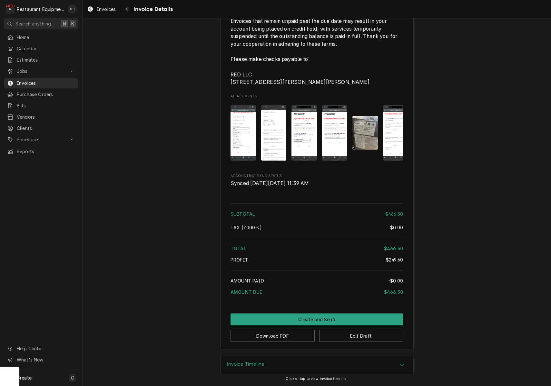
click at [241, 122] on img "Attachments" at bounding box center [243, 132] width 25 height 55
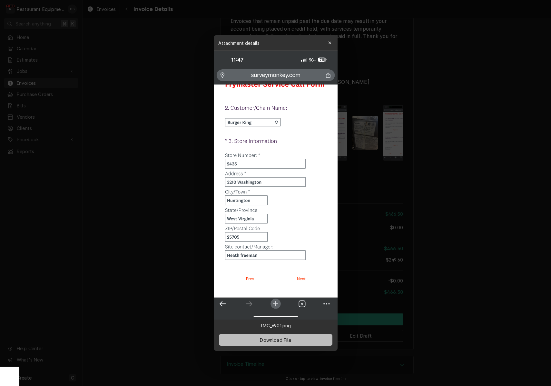
click at [284, 338] on span "Download File" at bounding box center [276, 340] width 34 height 7
click at [385, 211] on div at bounding box center [275, 193] width 551 height 386
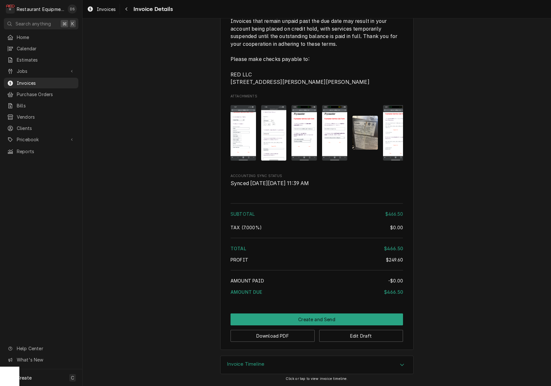
click at [273, 129] on img "Attachments" at bounding box center [273, 132] width 25 height 55
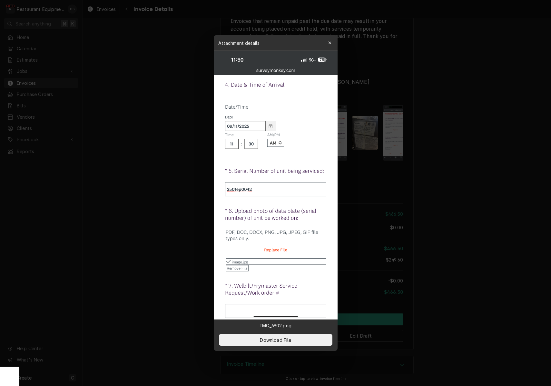
drag, startPoint x: 296, startPoint y: 338, endPoint x: 324, endPoint y: 328, distance: 29.9
click at [296, 338] on button "Download File" at bounding box center [276, 340] width 114 height 12
click at [394, 216] on div at bounding box center [275, 193] width 551 height 386
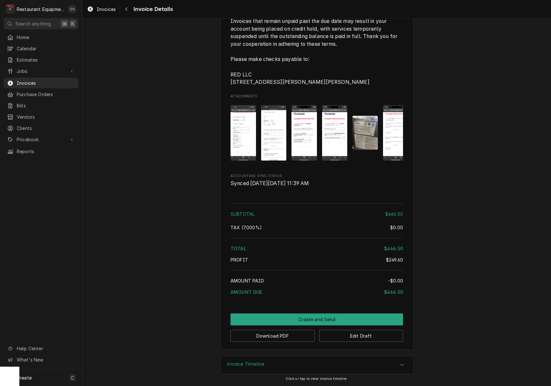
click at [301, 129] on img "Attachments" at bounding box center [304, 132] width 25 height 55
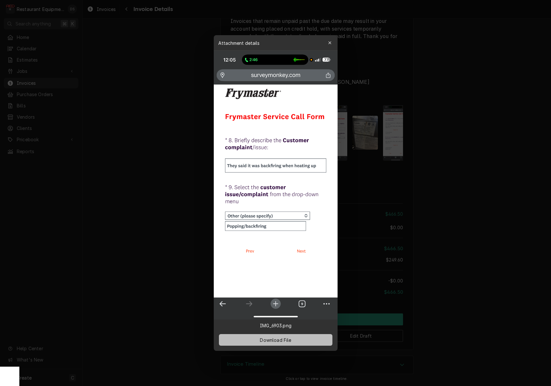
drag, startPoint x: 302, startPoint y: 345, endPoint x: 302, endPoint y: 341, distance: 4.2
click at [301, 344] on button "Download File" at bounding box center [276, 340] width 114 height 12
click at [392, 203] on div at bounding box center [275, 193] width 551 height 386
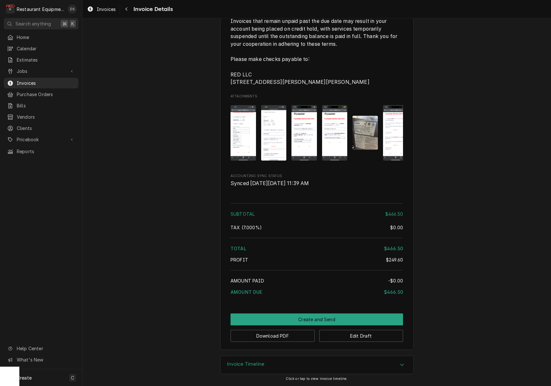
click at [337, 145] on img "Attachments" at bounding box center [334, 132] width 25 height 55
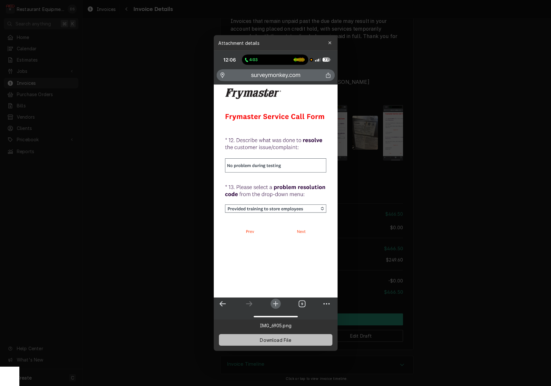
click at [308, 343] on button "Download File" at bounding box center [276, 340] width 114 height 12
click at [378, 174] on div at bounding box center [275, 193] width 551 height 386
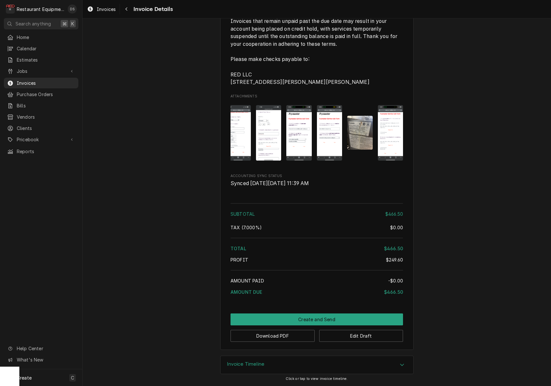
scroll to position [0, 0]
click at [385, 142] on img "Attachments" at bounding box center [390, 132] width 25 height 55
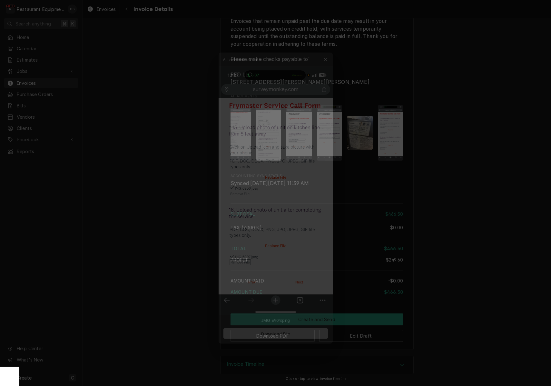
click at [275, 338] on span "Download File" at bounding box center [276, 340] width 34 height 7
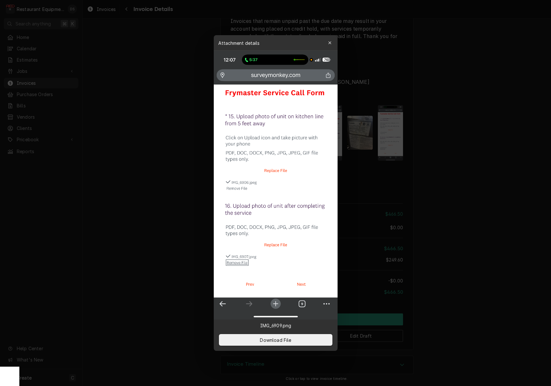
click at [369, 194] on div at bounding box center [275, 193] width 551 height 386
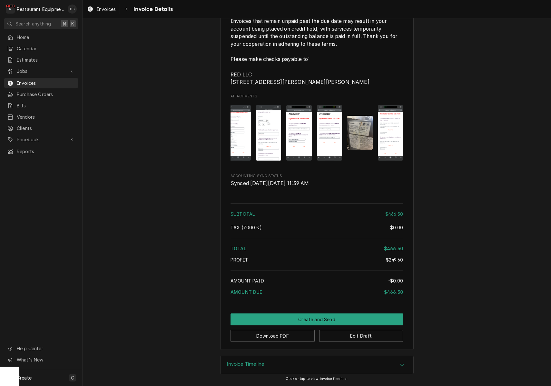
click at [365, 148] on img "Attachments" at bounding box center [359, 133] width 25 height 34
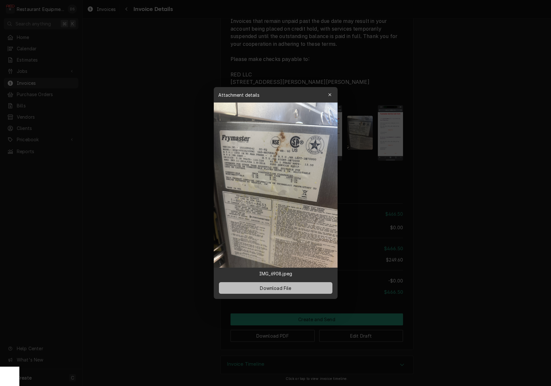
click at [303, 286] on button "Download File" at bounding box center [276, 288] width 114 height 12
click at [328, 95] on icon "button" at bounding box center [330, 95] width 4 height 5
click at [329, 95] on span "Attachments" at bounding box center [317, 96] width 173 height 5
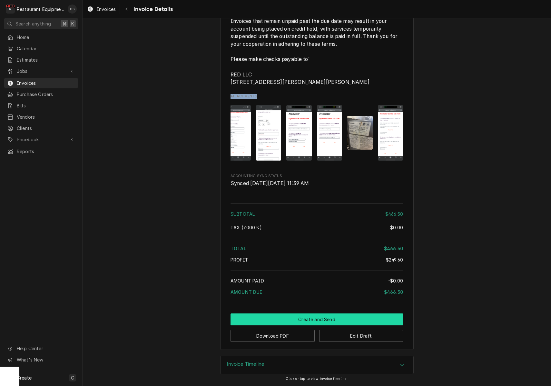
click at [328, 319] on button "Create and Send" at bounding box center [317, 320] width 173 height 12
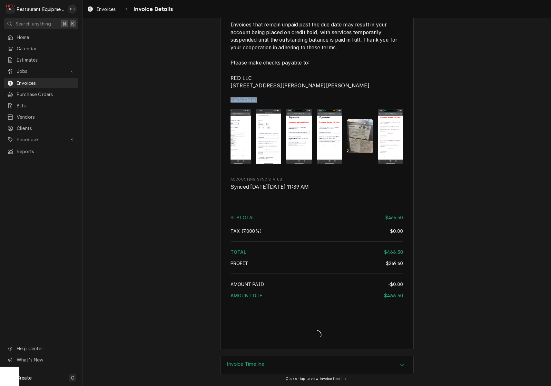
scroll to position [1038, 0]
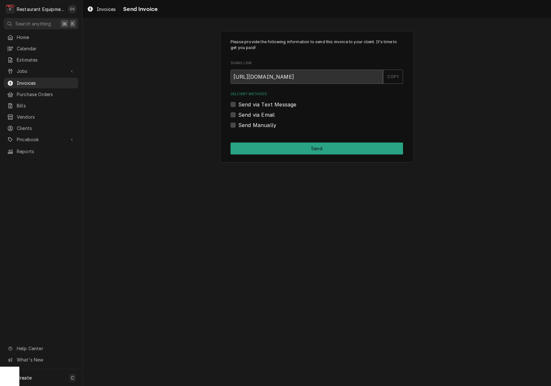
click at [238, 125] on label "Send Manually" at bounding box center [257, 125] width 38 height 8
click at [238, 125] on input "Send Manually" at bounding box center [324, 128] width 173 height 14
checkbox input "true"
click at [277, 146] on button "Send" at bounding box center [317, 149] width 173 height 12
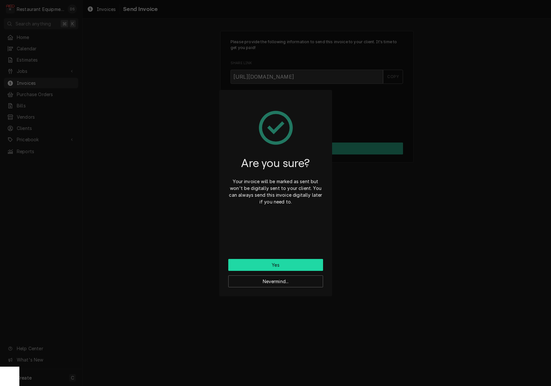
click at [293, 262] on button "Yes" at bounding box center [275, 265] width 95 height 12
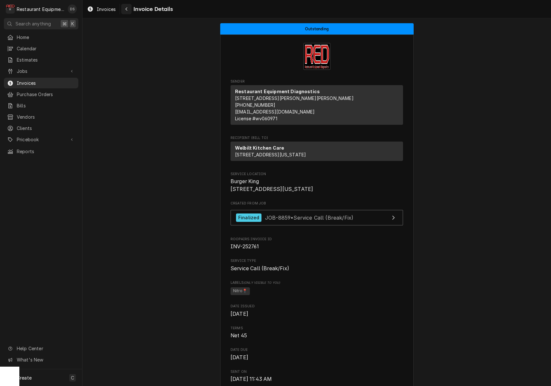
click at [131, 12] on button "Navigate back" at bounding box center [126, 9] width 10 height 10
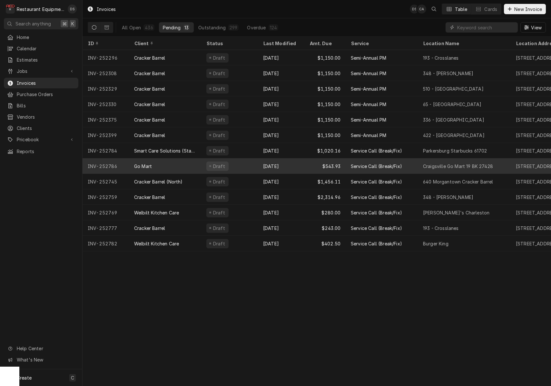
click at [246, 162] on div "Draft" at bounding box center [229, 165] width 57 height 15
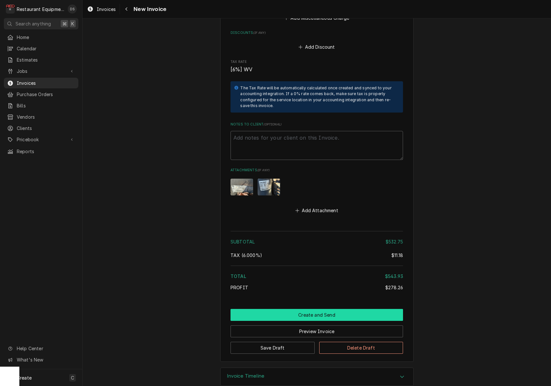
click at [313, 309] on button "Create and Send" at bounding box center [317, 315] width 173 height 12
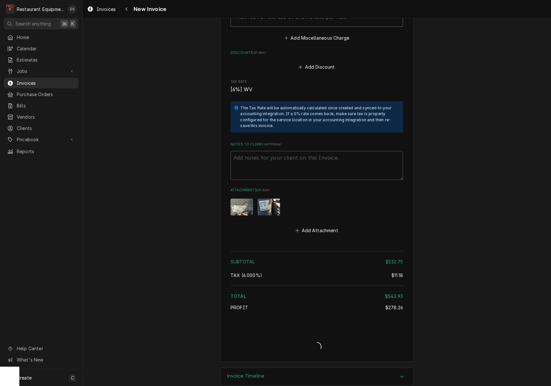
type textarea "x"
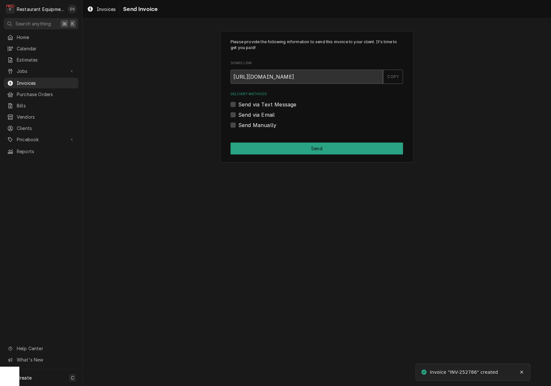
click at [238, 114] on label "Send via Email" at bounding box center [256, 115] width 36 height 8
click at [238, 114] on input "Send via Email" at bounding box center [324, 118] width 173 height 14
checkbox input "true"
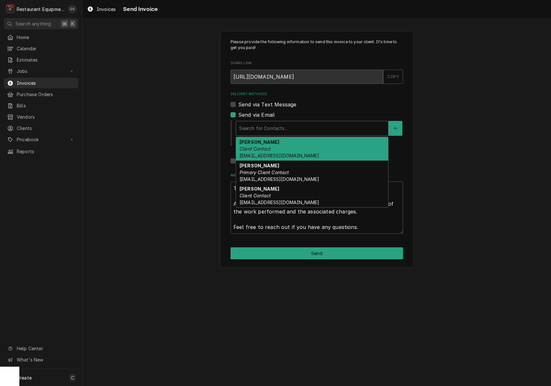
click at [290, 125] on div "Delivery Methods" at bounding box center [312, 129] width 146 height 12
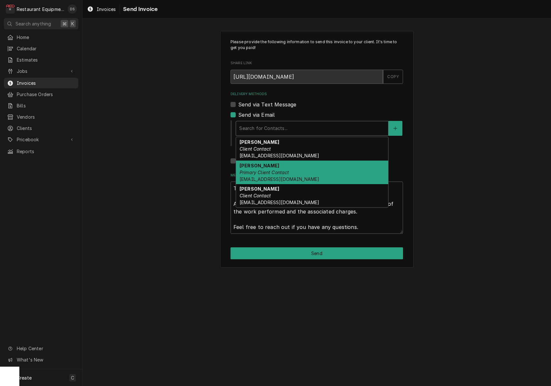
click at [294, 176] on div "[PERSON_NAME] Primary Client Contact [EMAIL_ADDRESS][DOMAIN_NAME]" at bounding box center [312, 173] width 152 height 24
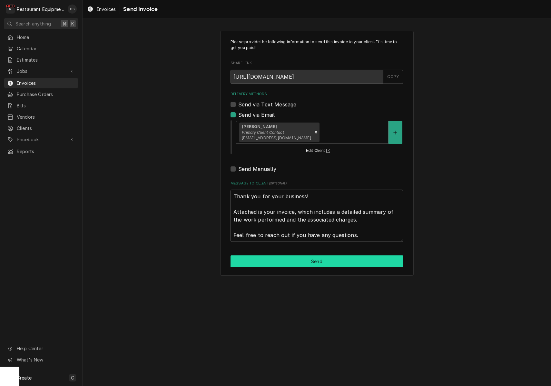
click at [320, 261] on button "Send" at bounding box center [317, 262] width 173 height 12
type textarea "x"
